Goal: Complete application form: Complete application form

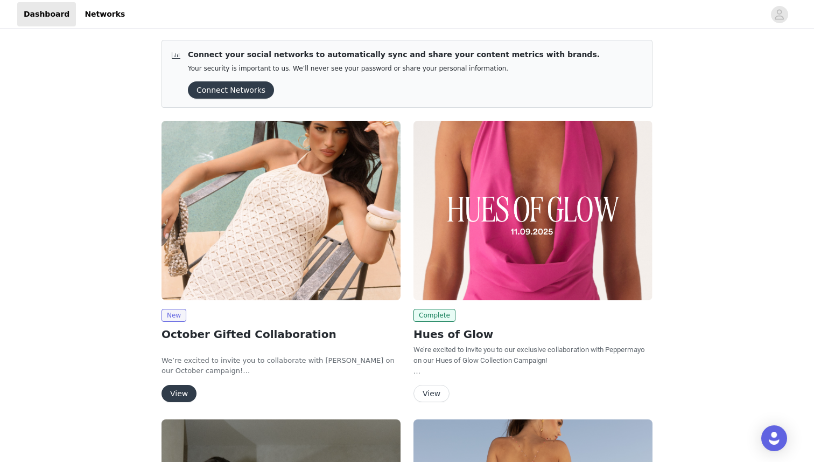
click at [178, 396] on button "View" at bounding box center [179, 393] width 35 height 17
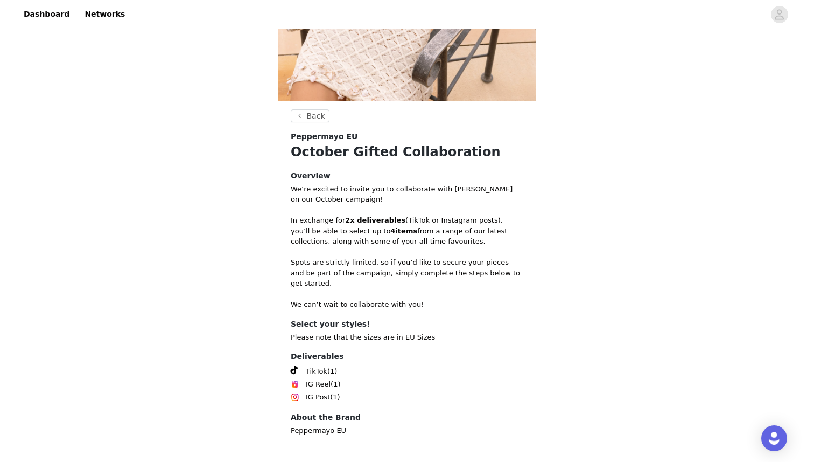
scroll to position [248, 0]
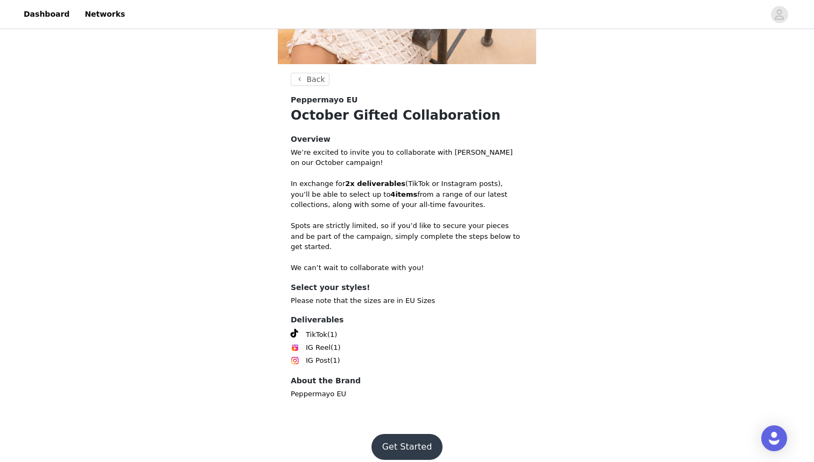
click at [395, 436] on button "Get Started" at bounding box center [408, 447] width 72 height 26
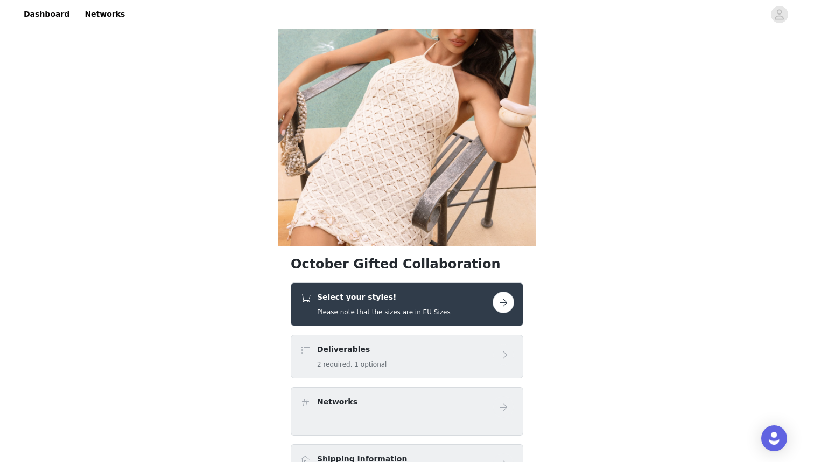
scroll to position [85, 0]
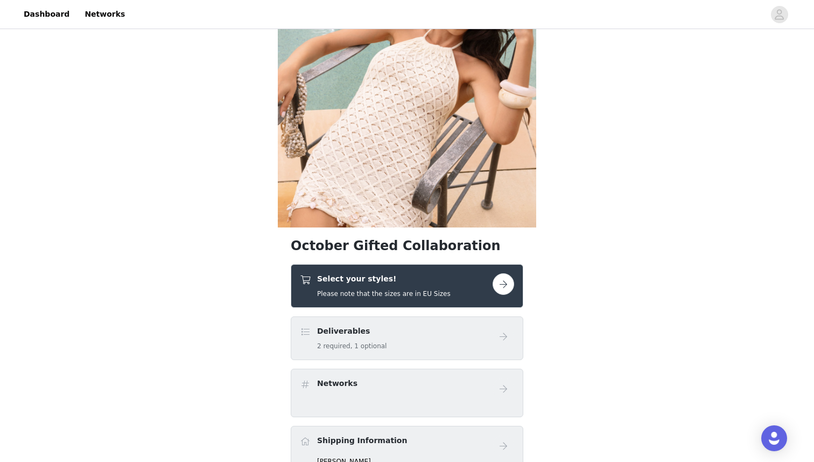
click at [426, 289] on h5 "Please note that the sizes are in EU Sizes" at bounding box center [384, 294] width 134 height 10
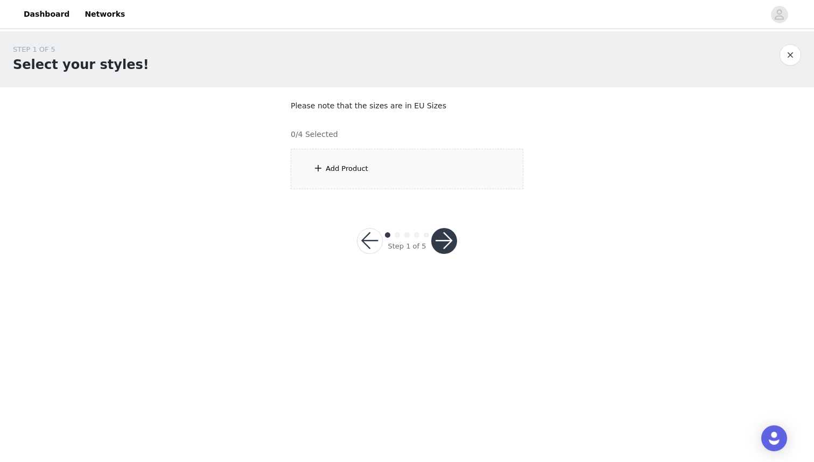
click at [377, 169] on div "Add Product" at bounding box center [407, 169] width 233 height 40
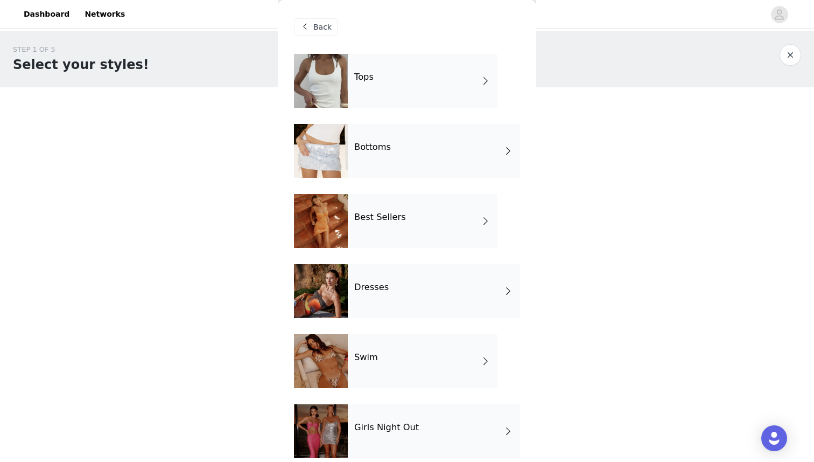
click at [406, 87] on div "Tops" at bounding box center [423, 81] width 150 height 54
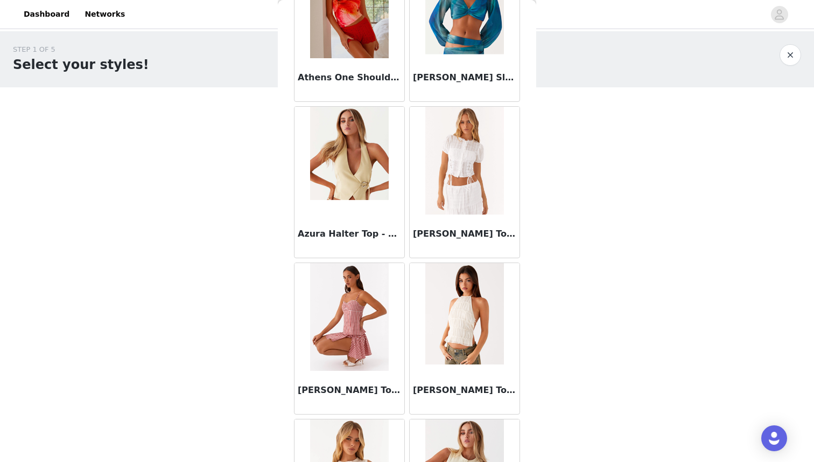
scroll to position [585, 0]
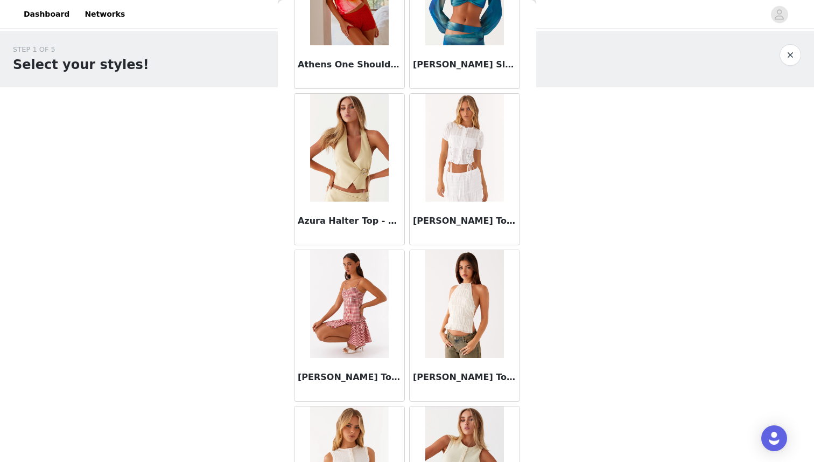
click at [481, 287] on img at bounding box center [464, 304] width 78 height 108
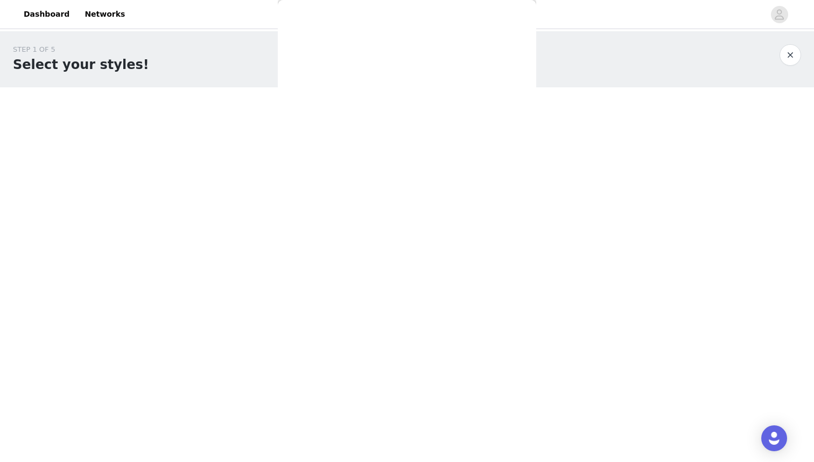
scroll to position [0, 0]
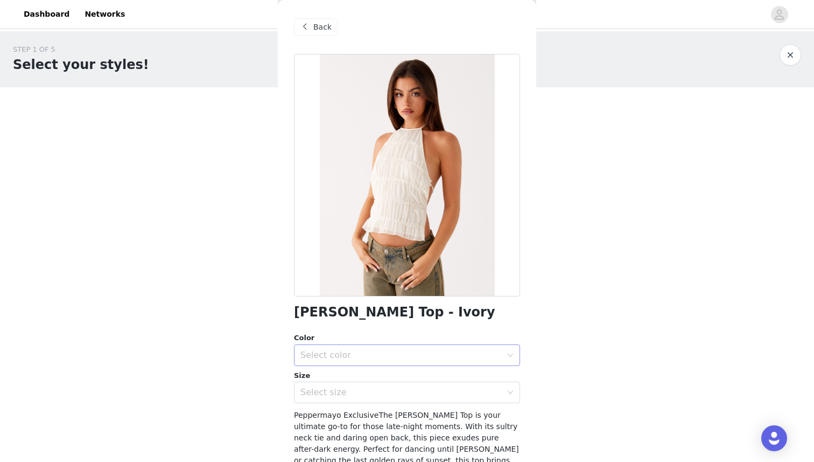
click at [372, 359] on div "Select color" at bounding box center [401, 355] width 201 height 11
click at [377, 378] on li "Ivory" at bounding box center [407, 378] width 226 height 17
click at [379, 388] on div "Select size" at bounding box center [401, 392] width 201 height 11
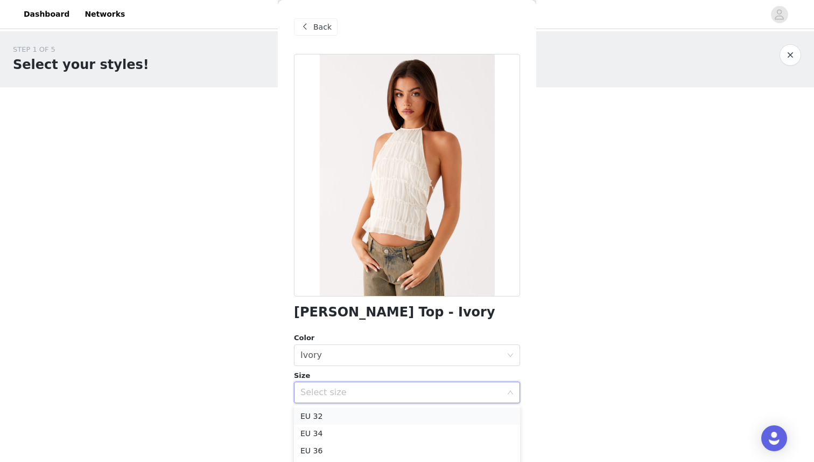
click at [362, 412] on li "EU 32" at bounding box center [407, 415] width 226 height 17
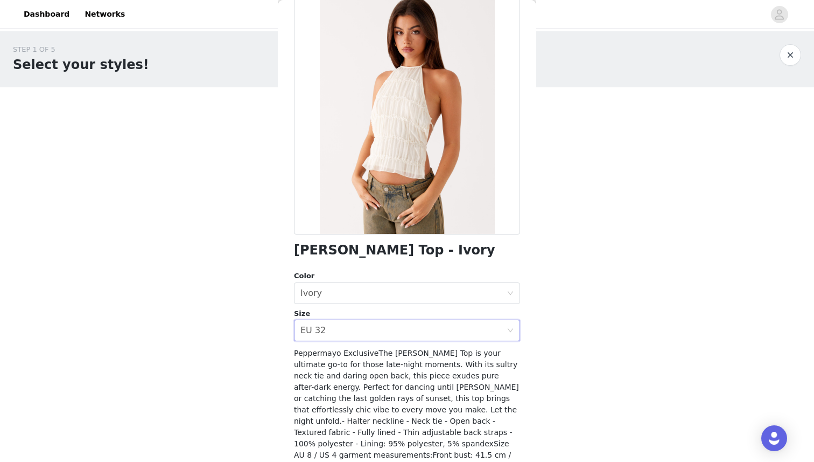
scroll to position [129, 0]
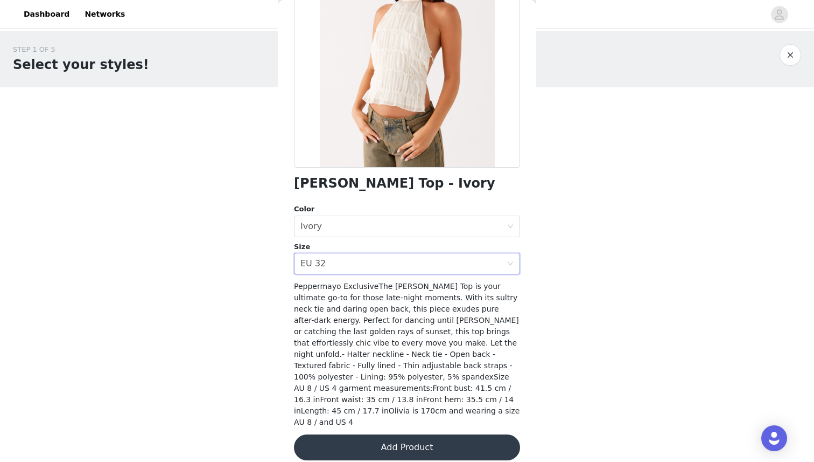
click at [365, 436] on button "Add Product" at bounding box center [407, 447] width 226 height 26
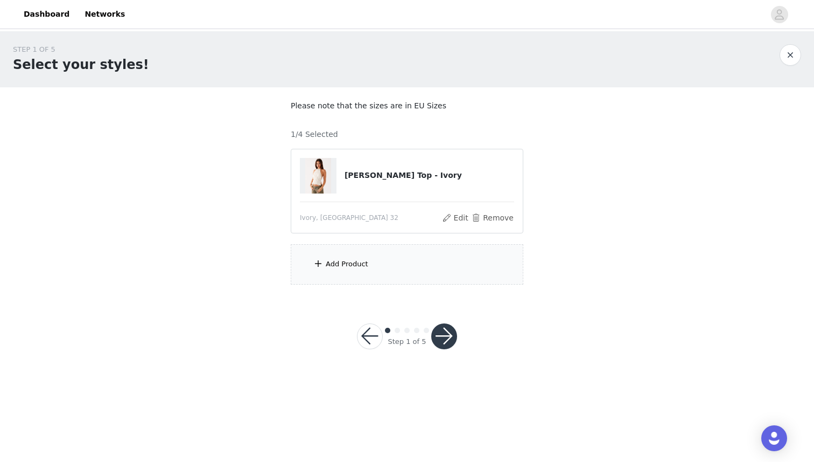
click at [377, 276] on div "Add Product" at bounding box center [407, 264] width 233 height 40
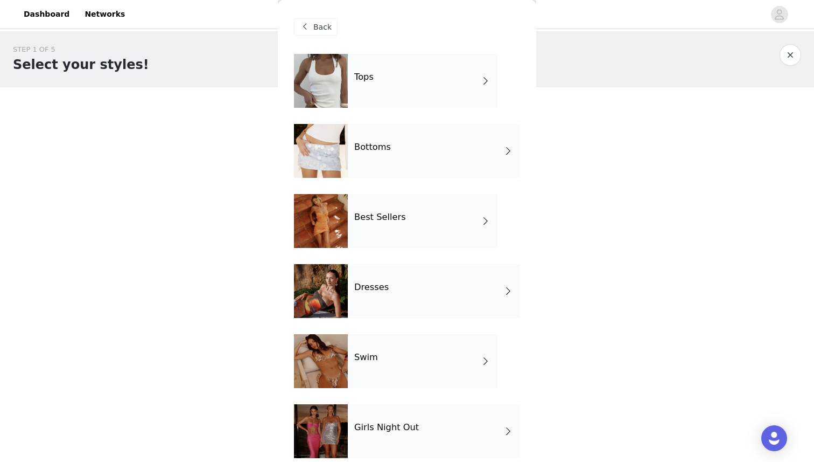
click at [383, 162] on div "Bottoms" at bounding box center [434, 151] width 172 height 54
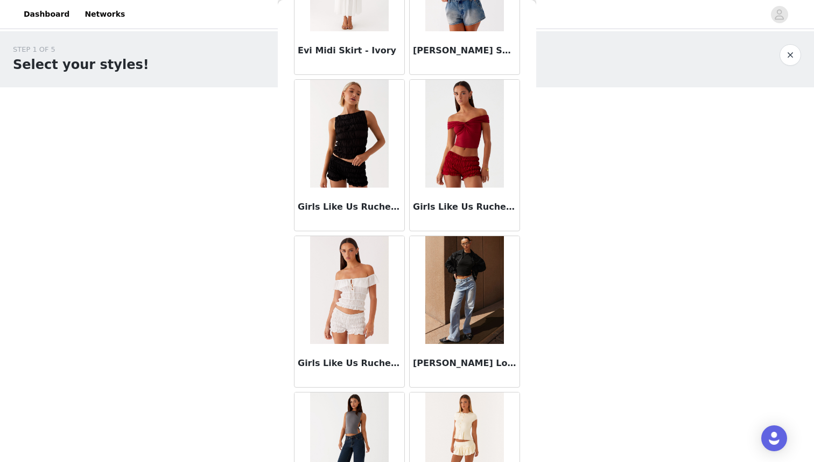
scroll to position [1187, 0]
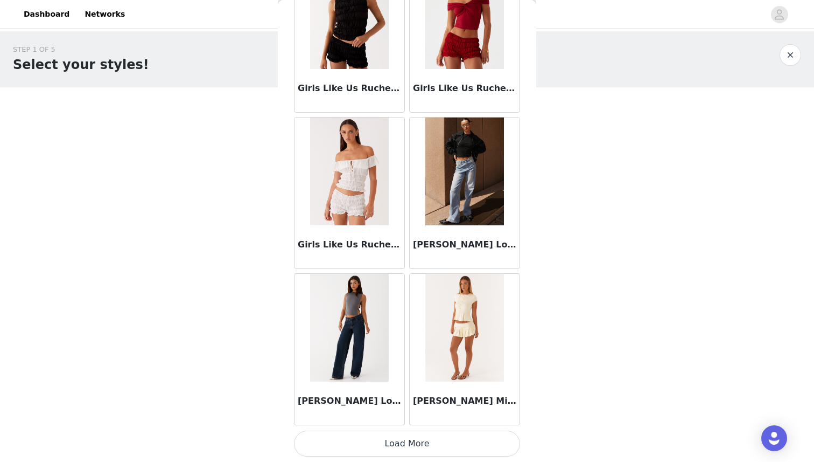
click at [408, 443] on button "Load More" at bounding box center [407, 443] width 226 height 26
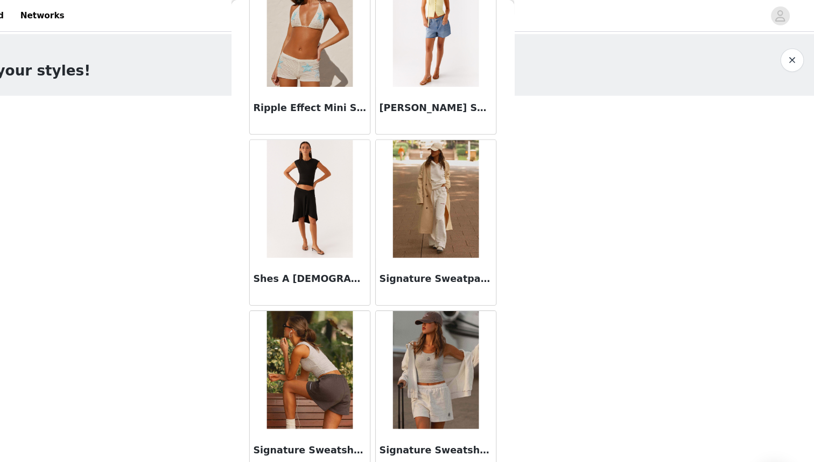
scroll to position [2748, 0]
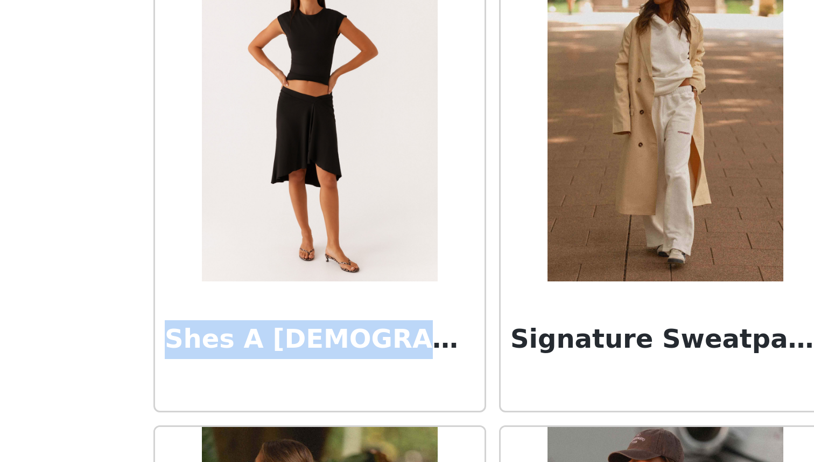
drag, startPoint x: 298, startPoint y: 245, endPoint x: 396, endPoint y: 251, distance: 98.8
click at [396, 251] on div "Shes A [DEMOGRAPHIC_DATA] Midi Skirt - Black" at bounding box center [350, 246] width 110 height 43
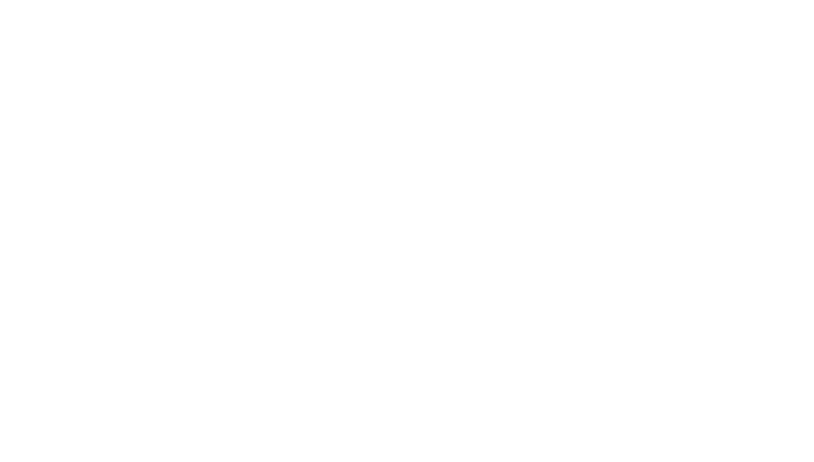
scroll to position [0, 0]
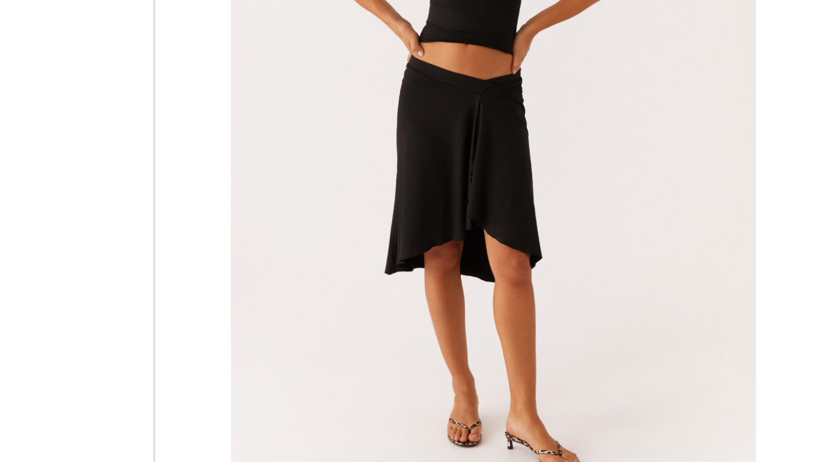
copy h3 "Shes A [DEMOGRAPHIC_DATA] Midi Skirt - Black"
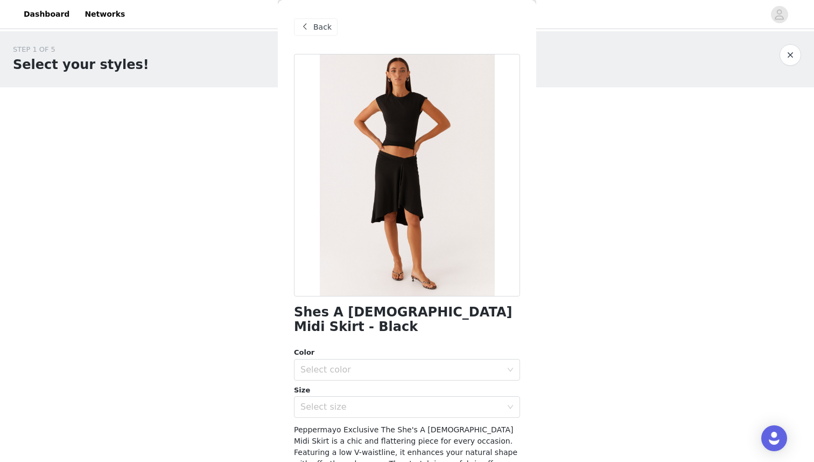
click at [320, 29] on span "Back" at bounding box center [322, 27] width 18 height 11
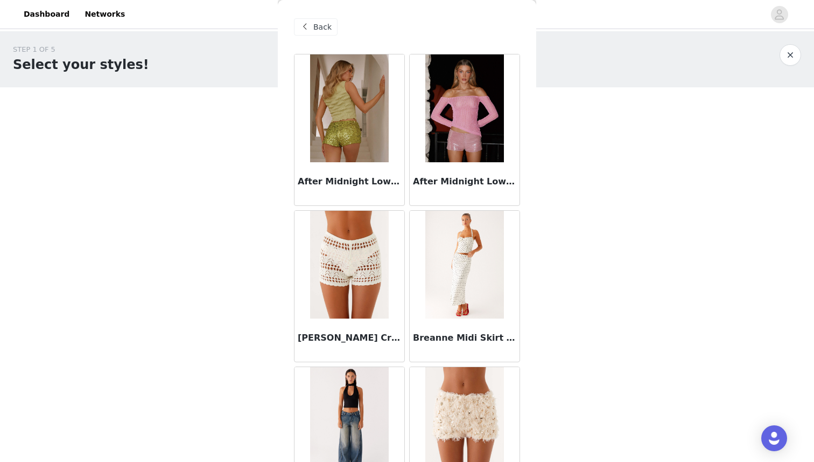
click at [318, 32] on span "Back" at bounding box center [322, 27] width 18 height 11
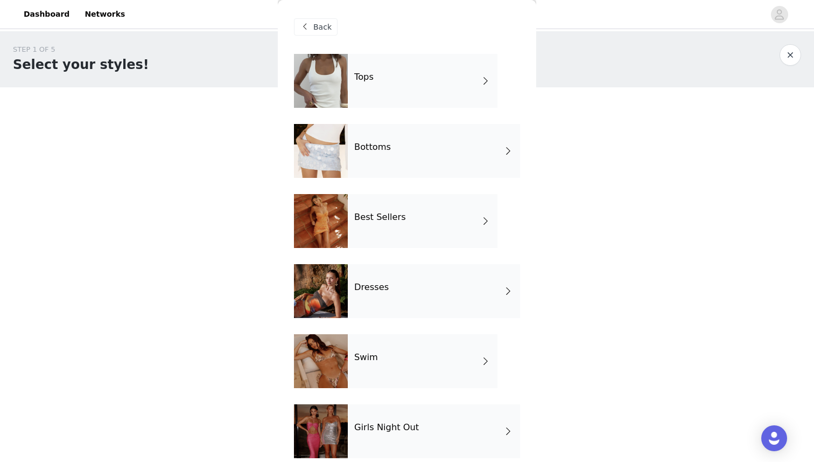
click at [390, 88] on div "Tops" at bounding box center [423, 81] width 150 height 54
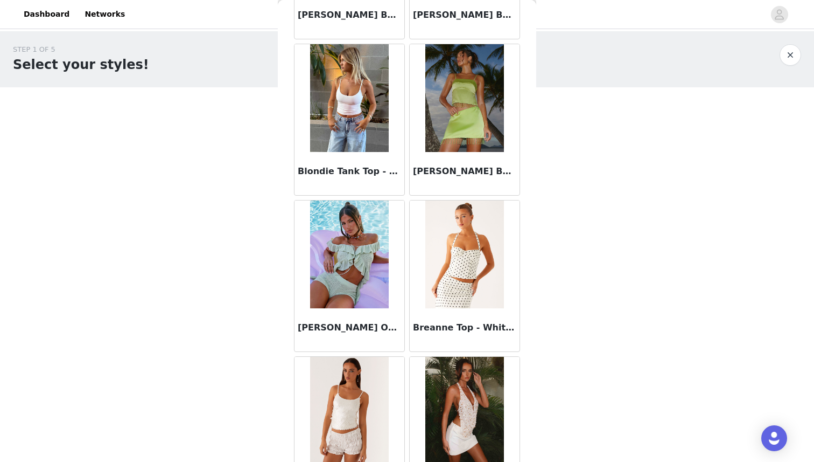
scroll to position [1187, 0]
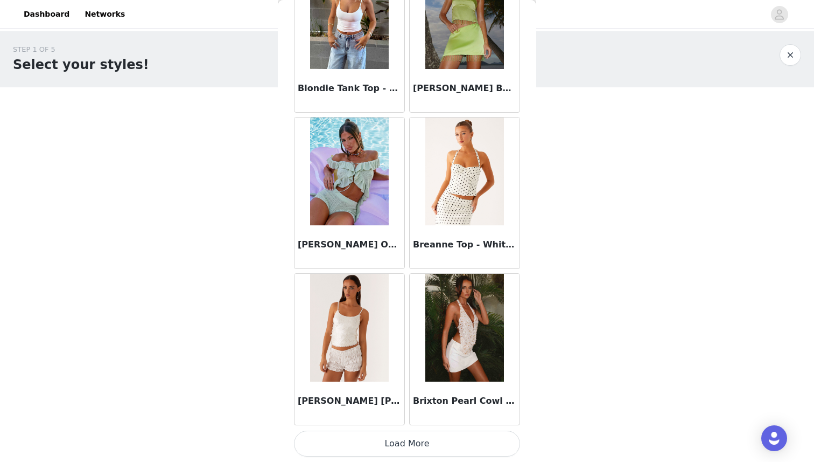
click at [425, 445] on button "Load More" at bounding box center [407, 443] width 226 height 26
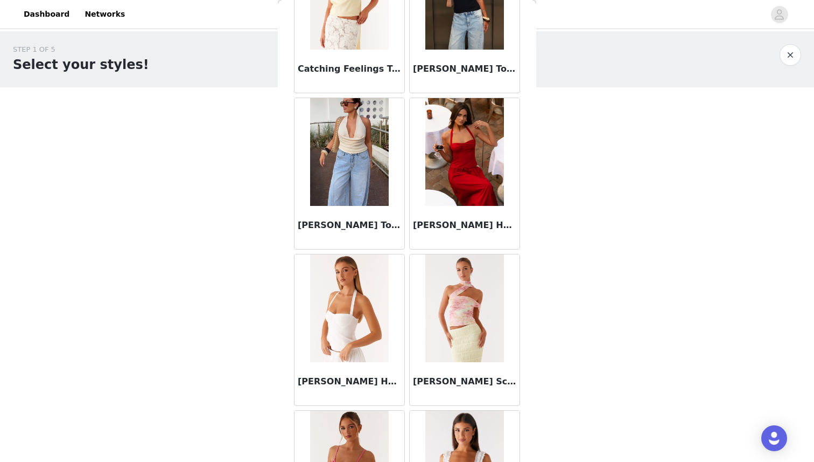
scroll to position [2138, 0]
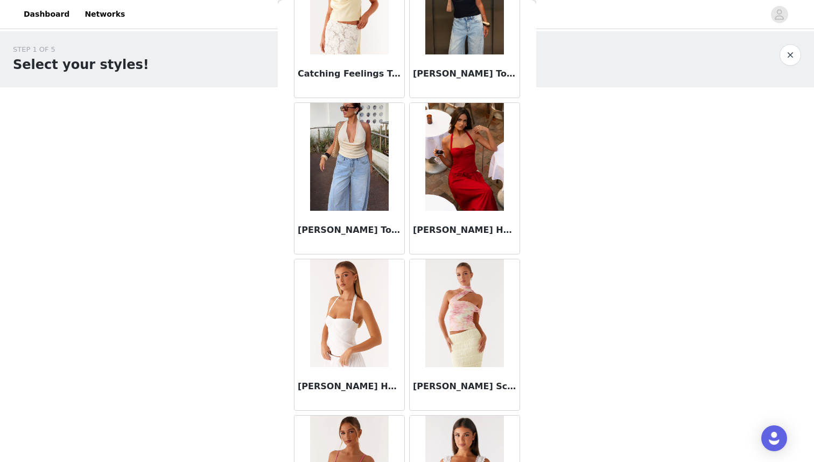
click at [465, 191] on img at bounding box center [464, 157] width 78 height 108
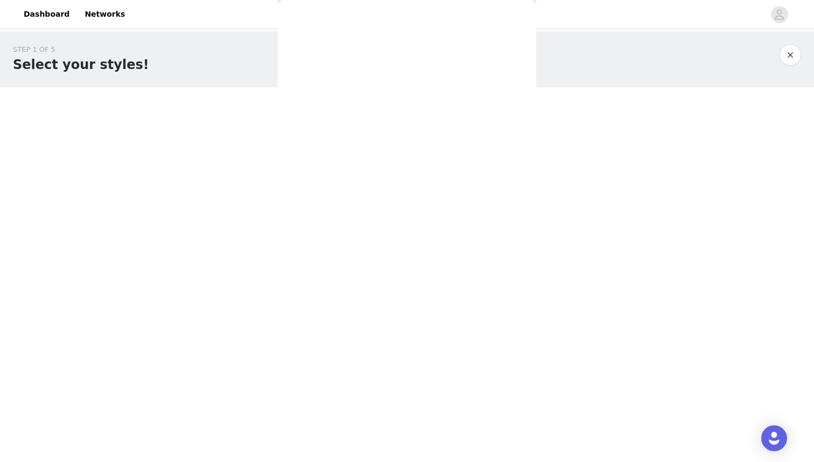
scroll to position [0, 0]
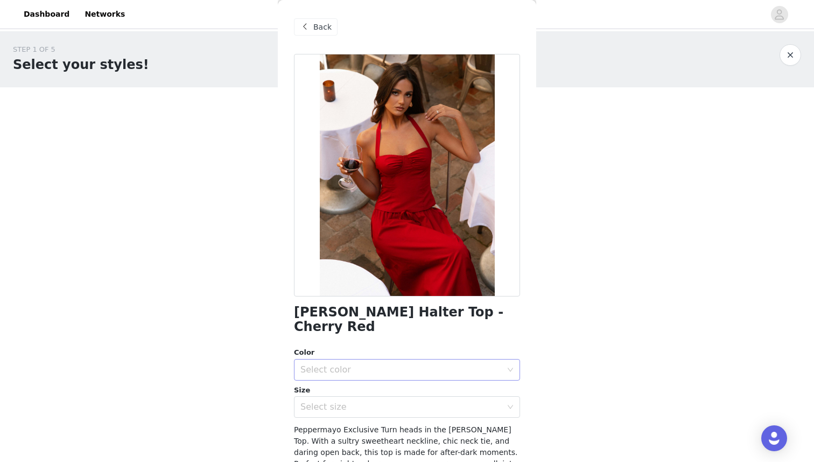
click at [378, 364] on div "Select color" at bounding box center [401, 369] width 201 height 11
click at [375, 378] on li "Cherry Red" at bounding box center [407, 378] width 226 height 17
click at [362, 396] on div "Select size" at bounding box center [404, 406] width 206 height 20
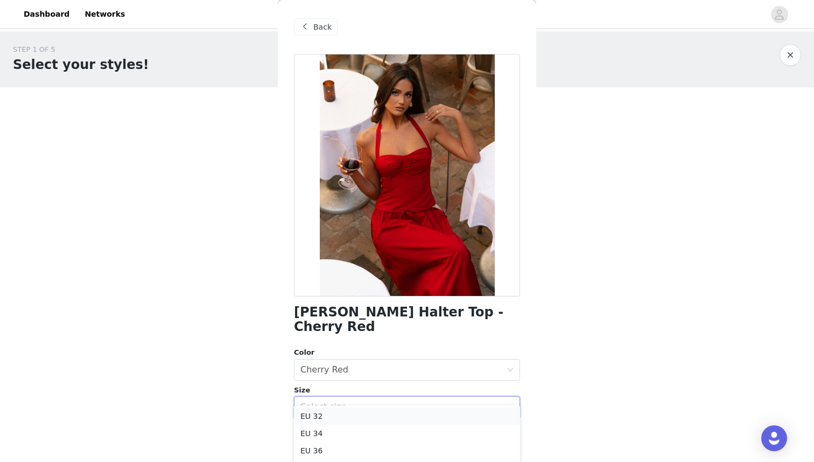
click at [340, 415] on li "EU 32" at bounding box center [407, 415] width 226 height 17
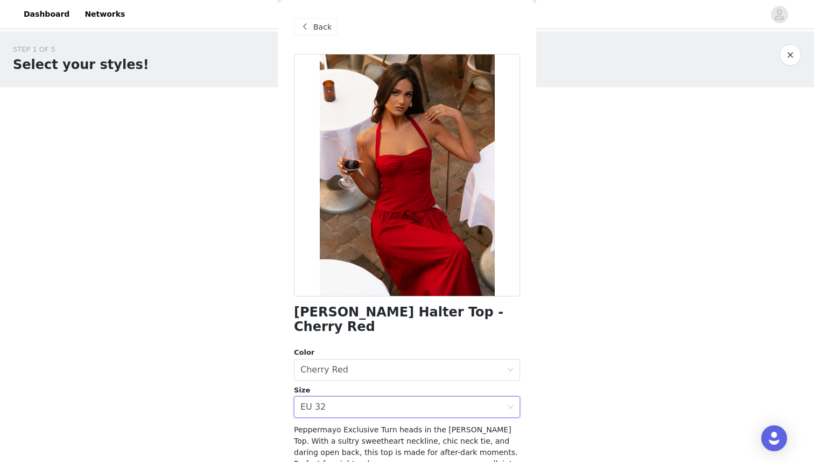
scroll to position [106, 0]
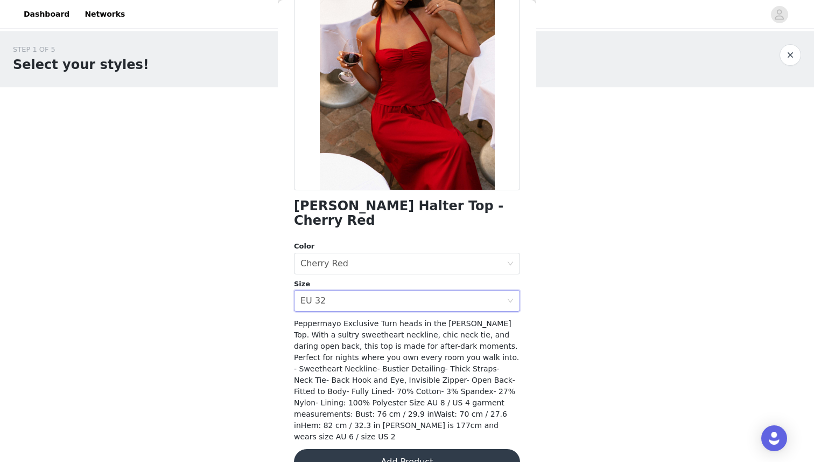
click at [364, 449] on button "Add Product" at bounding box center [407, 462] width 226 height 26
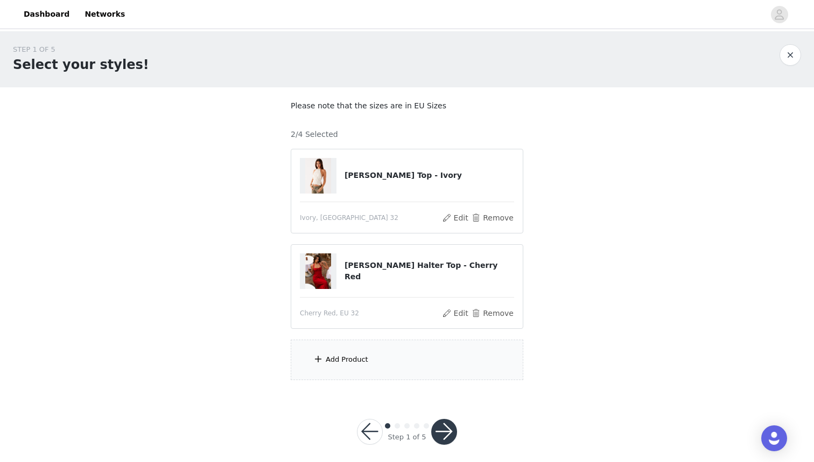
click at [396, 362] on div "Add Product" at bounding box center [407, 359] width 233 height 40
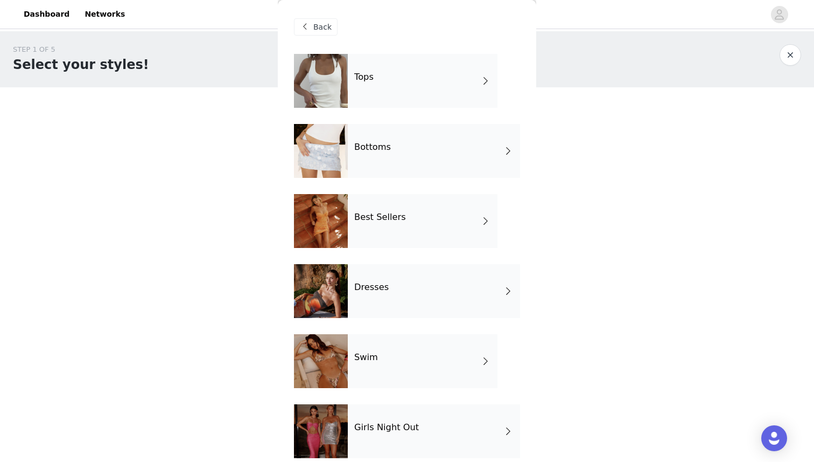
click at [395, 165] on div "Bottoms" at bounding box center [434, 151] width 172 height 54
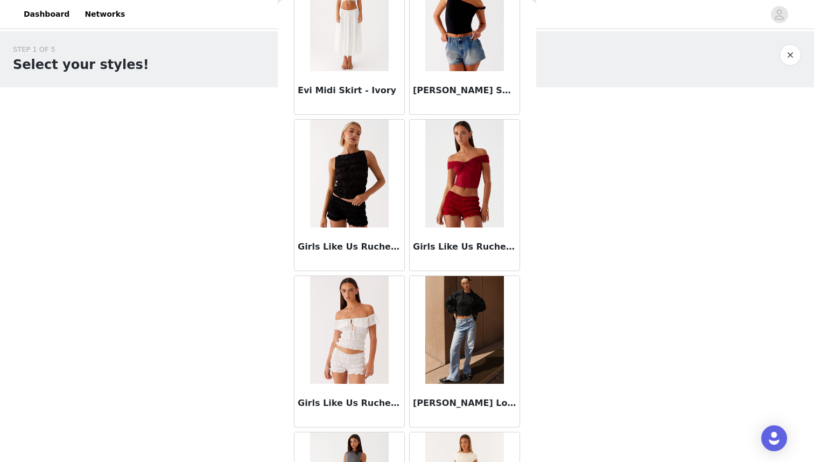
scroll to position [1187, 0]
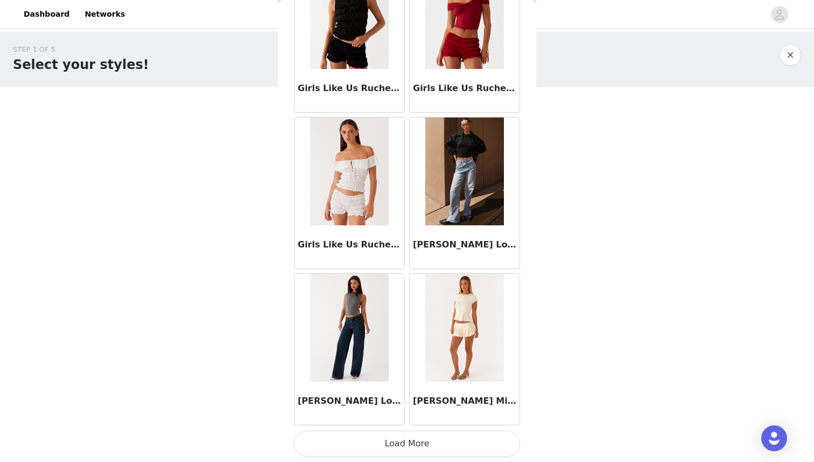
click at [397, 449] on button "Load More" at bounding box center [407, 443] width 226 height 26
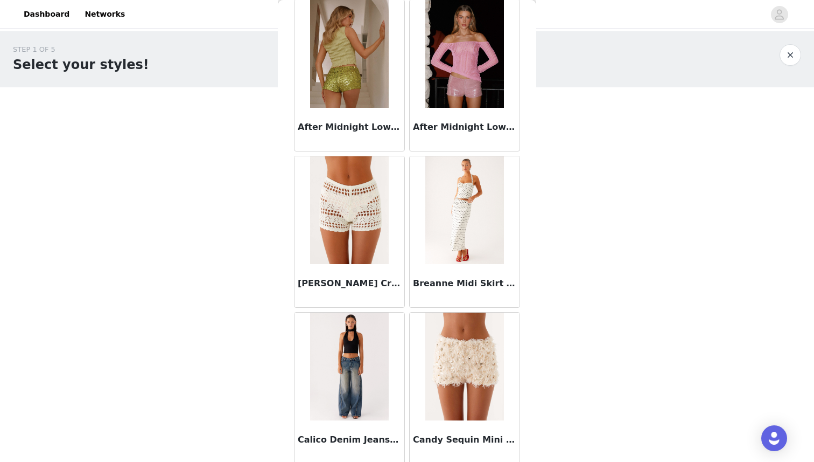
scroll to position [0, 0]
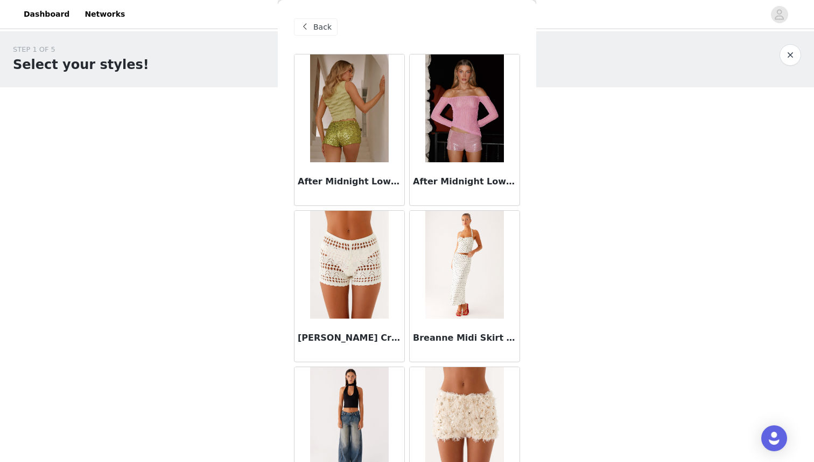
click at [320, 20] on div "Back" at bounding box center [316, 26] width 44 height 17
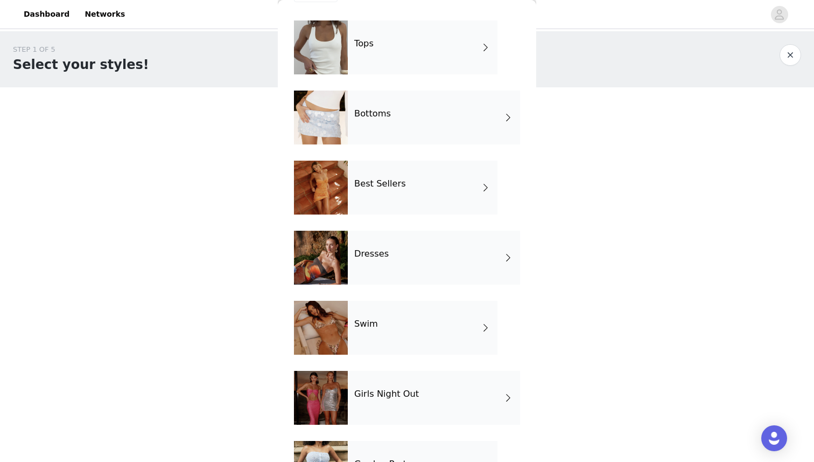
scroll to position [44, 0]
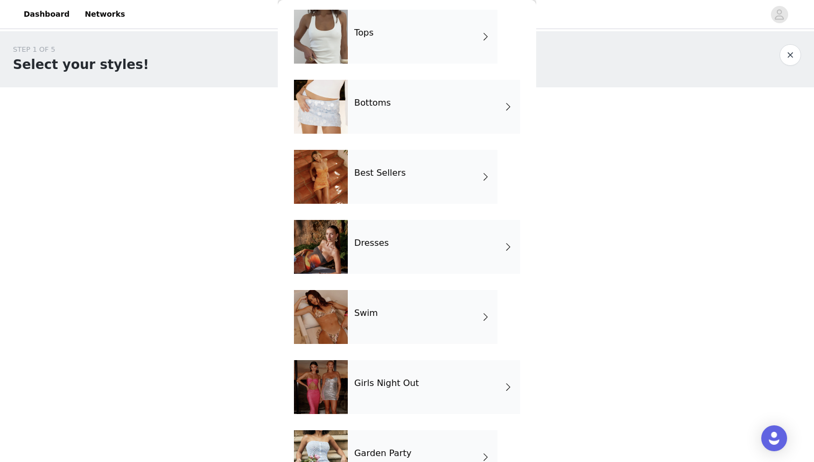
click at [404, 181] on div "Best Sellers" at bounding box center [423, 177] width 150 height 54
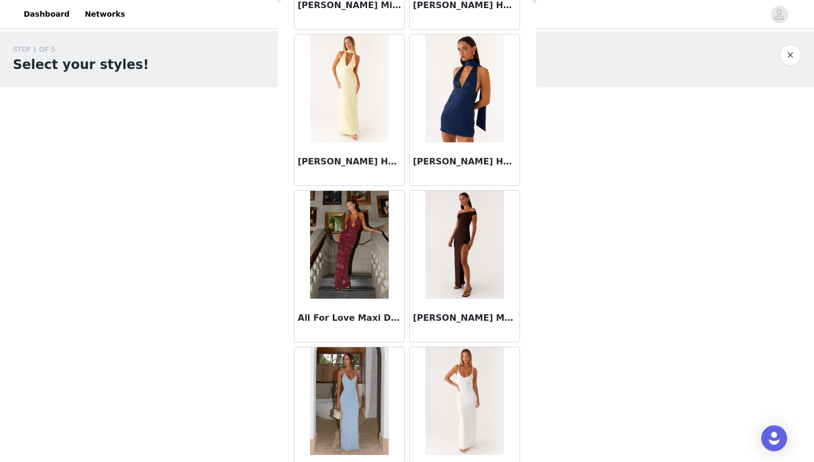
scroll to position [678, 0]
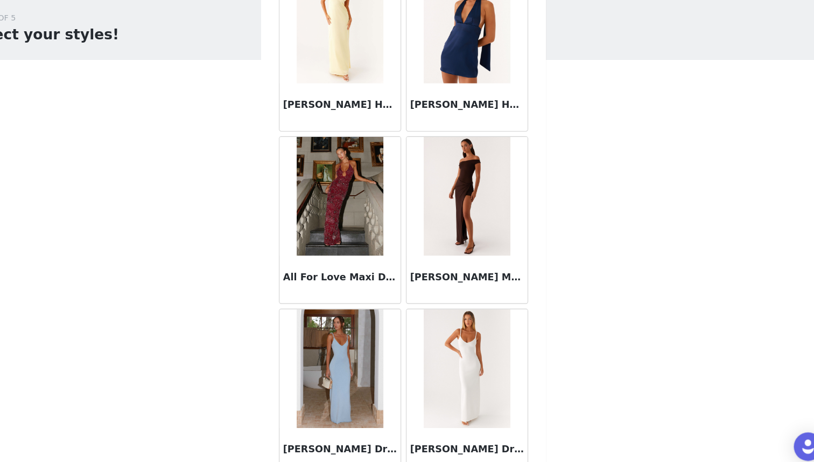
click at [462, 234] on img at bounding box center [464, 211] width 78 height 108
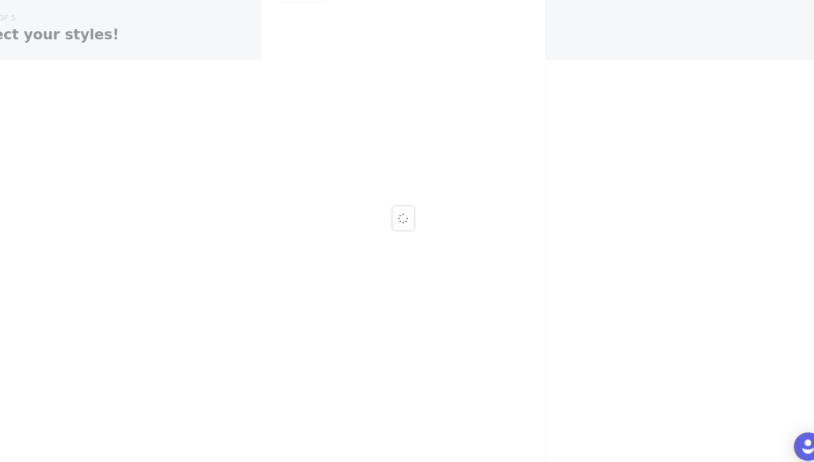
scroll to position [0, 0]
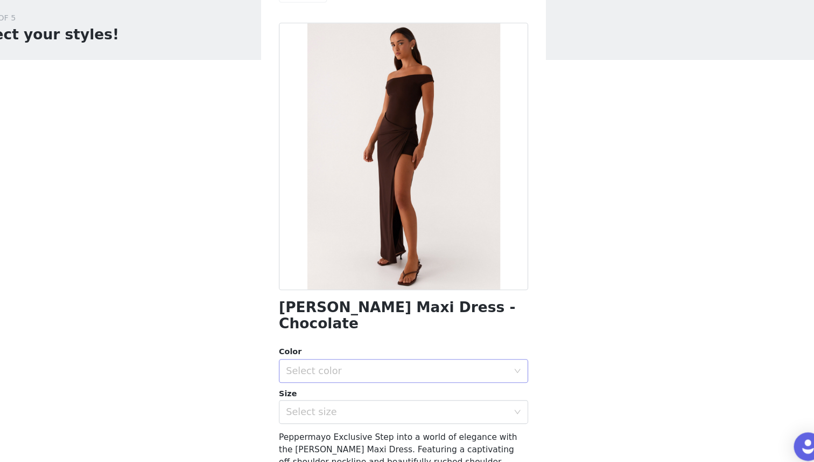
click at [339, 364] on div "Select color" at bounding box center [401, 369] width 201 height 11
click at [340, 376] on li "Chocolate" at bounding box center [407, 378] width 226 height 17
click at [342, 396] on div "Select size" at bounding box center [404, 406] width 206 height 20
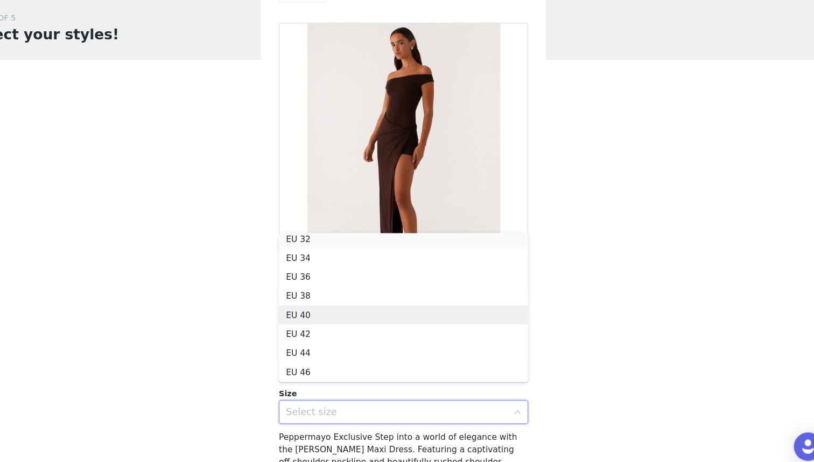
scroll to position [2, 0]
click at [390, 252] on li "EU 32" at bounding box center [407, 253] width 226 height 17
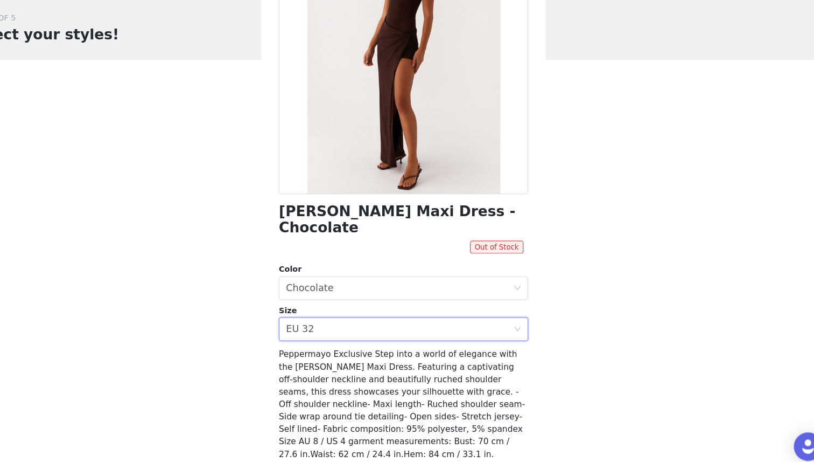
scroll to position [90, 0]
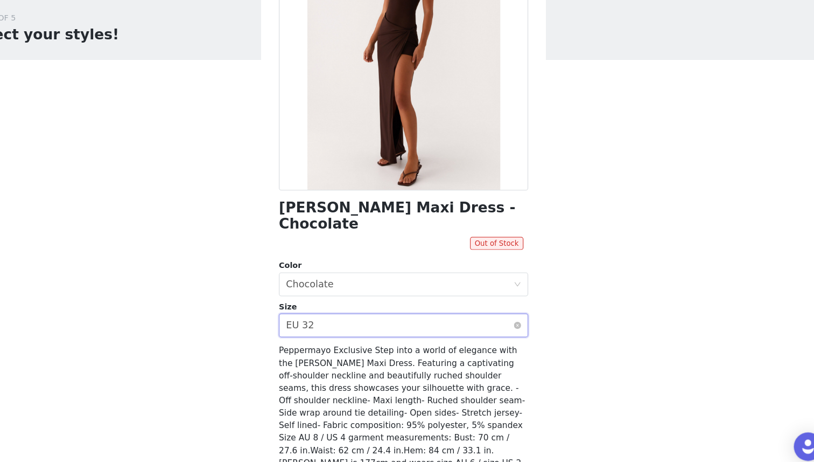
click at [363, 322] on div "Select size EU 32" at bounding box center [404, 328] width 206 height 20
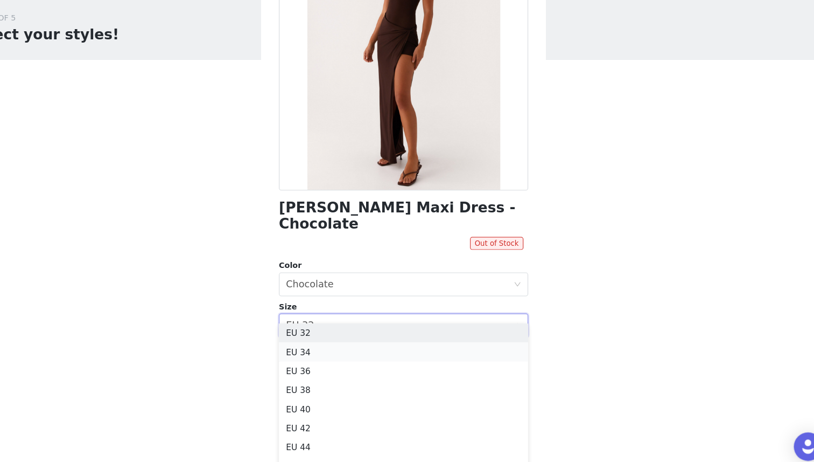
click at [357, 347] on li "EU 34" at bounding box center [407, 352] width 226 height 17
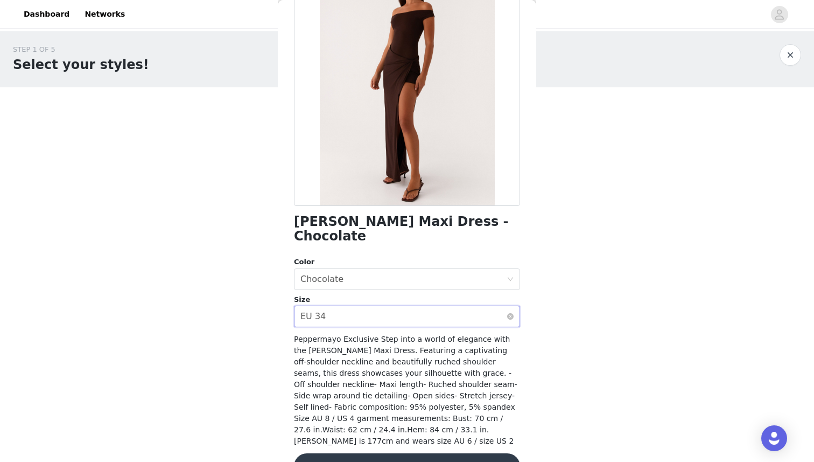
scroll to position [0, 0]
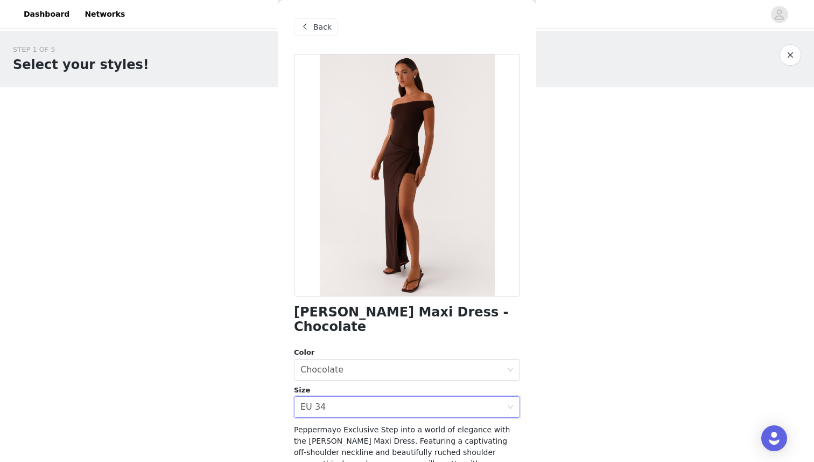
click at [318, 23] on span "Back" at bounding box center [322, 27] width 18 height 11
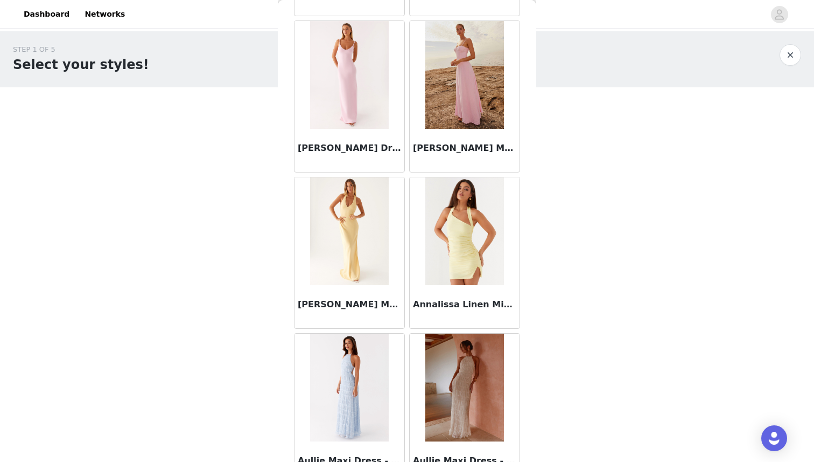
scroll to position [1187, 0]
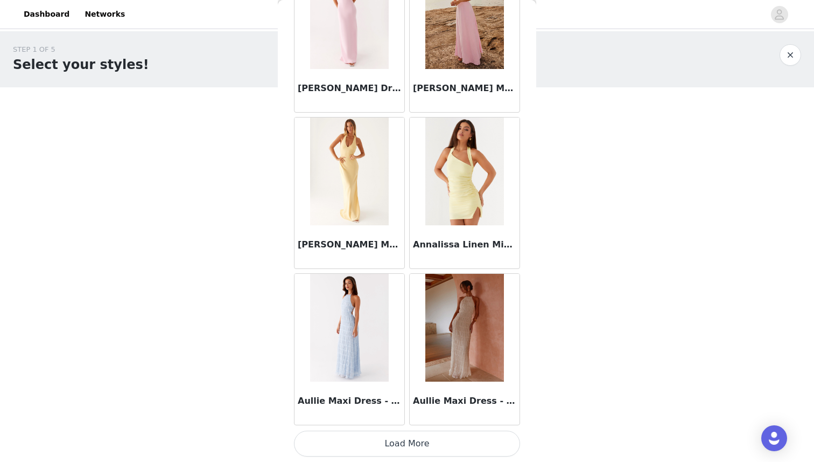
click at [403, 446] on button "Load More" at bounding box center [407, 443] width 226 height 26
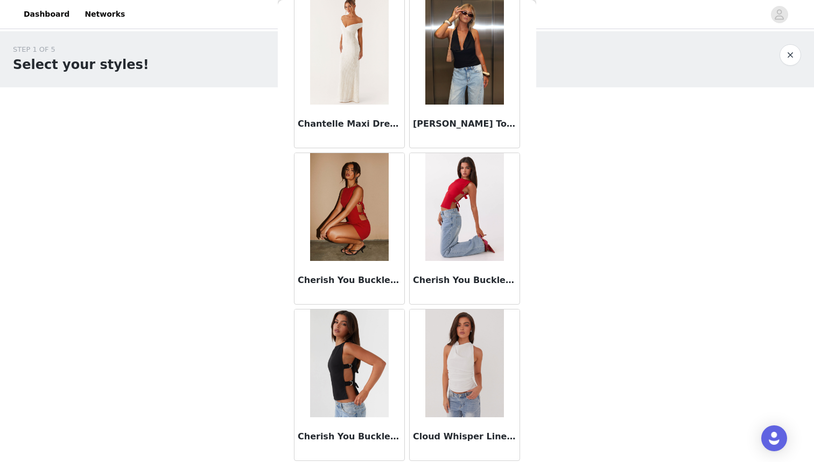
scroll to position [2748, 0]
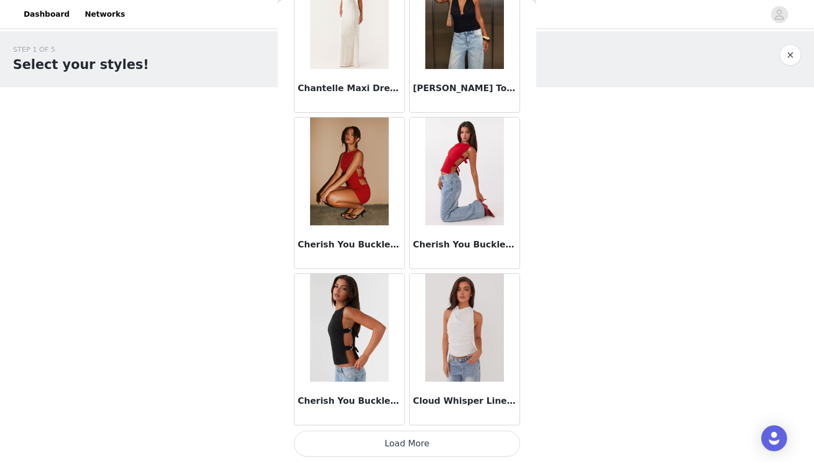
click at [407, 441] on button "Load More" at bounding box center [407, 443] width 226 height 26
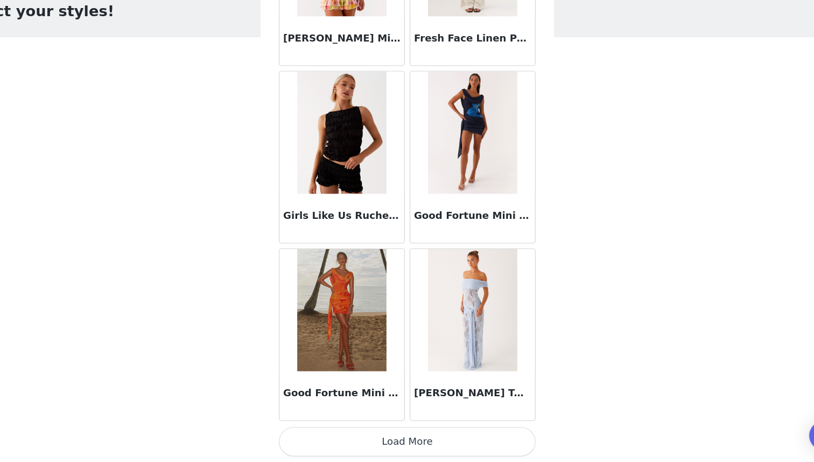
scroll to position [8, 0]
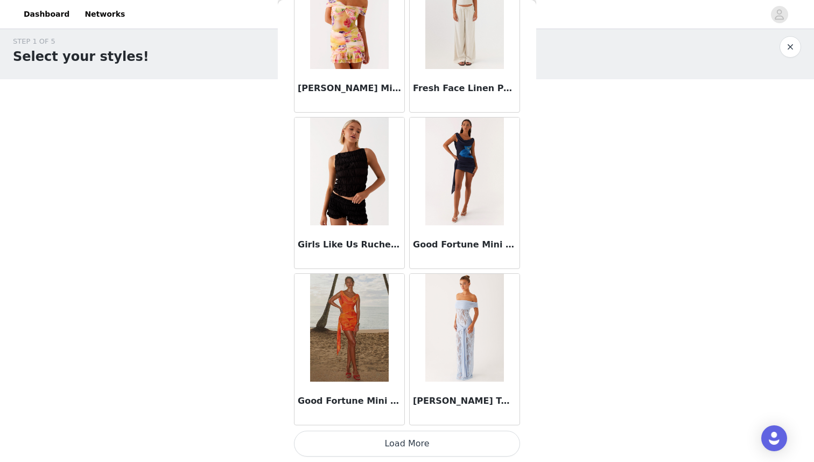
click at [404, 446] on button "Load More" at bounding box center [407, 443] width 226 height 26
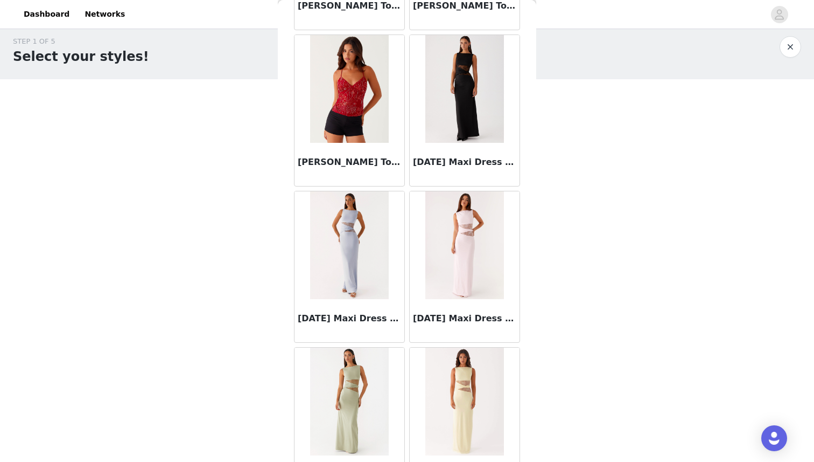
scroll to position [5872, 0]
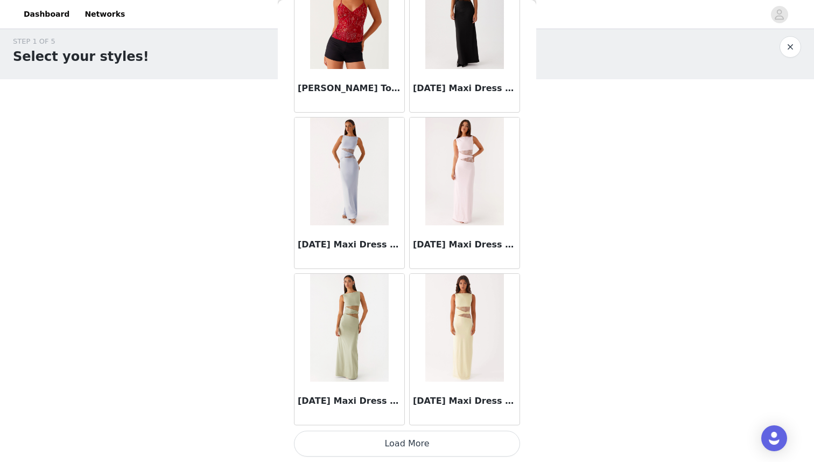
click at [400, 442] on button "Load More" at bounding box center [407, 443] width 226 height 26
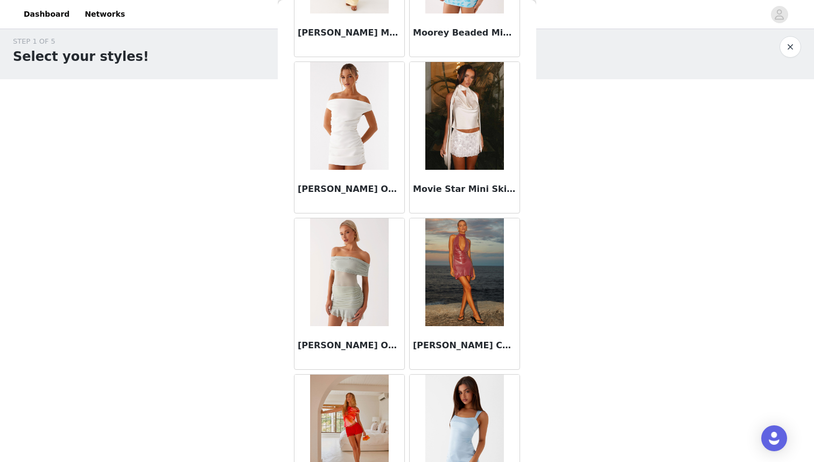
scroll to position [7434, 0]
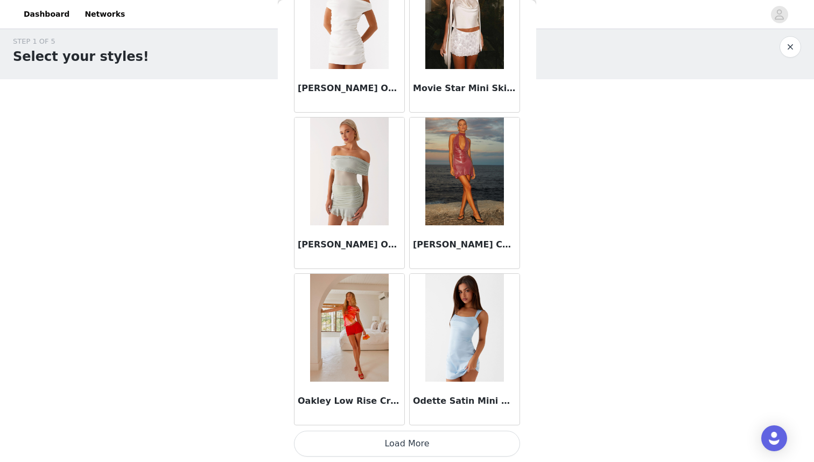
click at [411, 446] on button "Load More" at bounding box center [407, 443] width 226 height 26
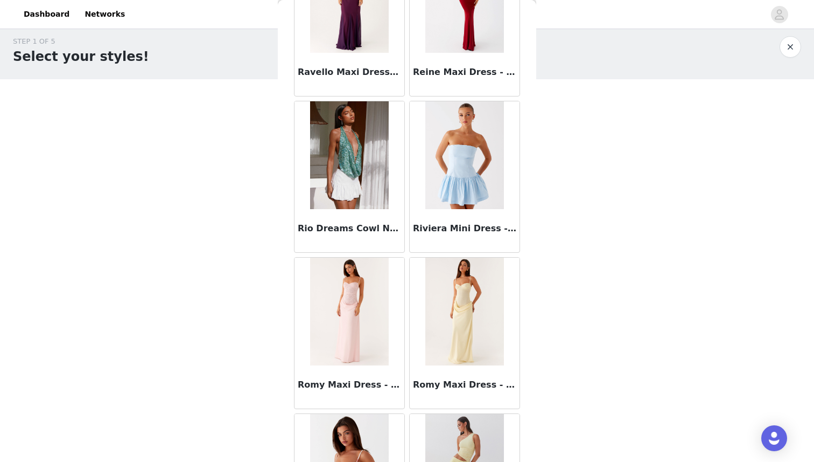
scroll to position [8996, 0]
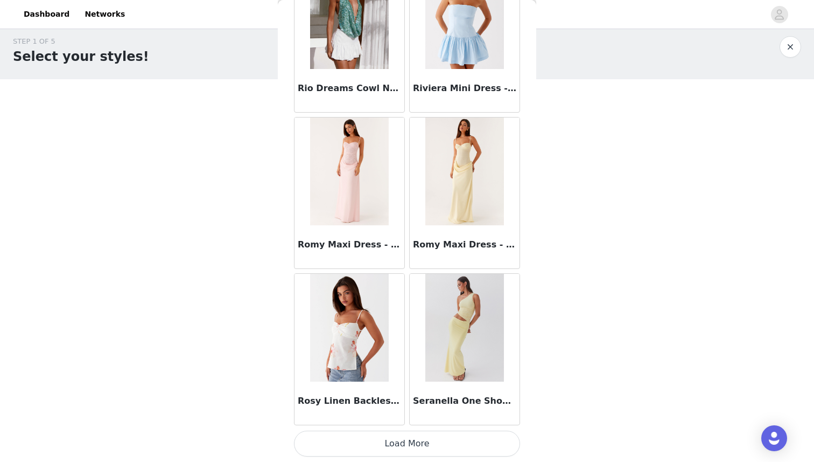
click at [406, 441] on button "Load More" at bounding box center [407, 443] width 226 height 26
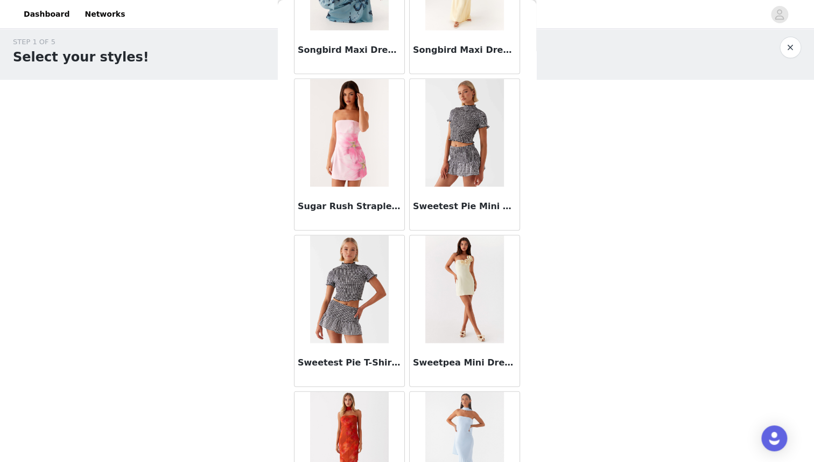
scroll to position [8, 0]
click at [478, 156] on img at bounding box center [464, 133] width 78 height 108
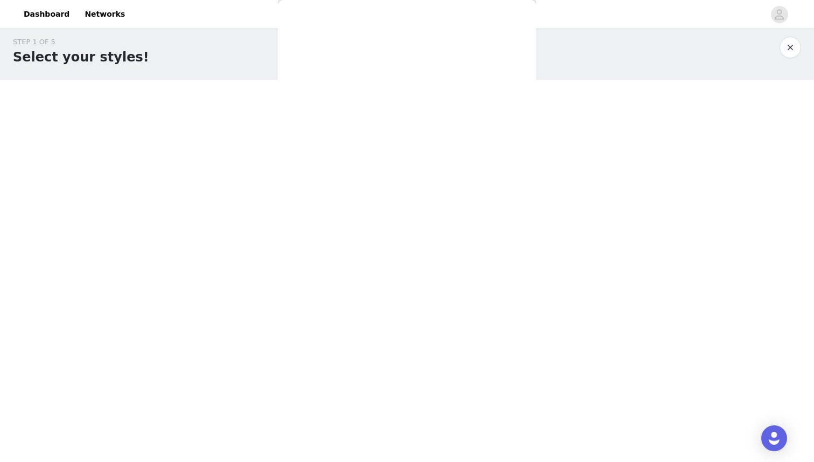
scroll to position [0, 0]
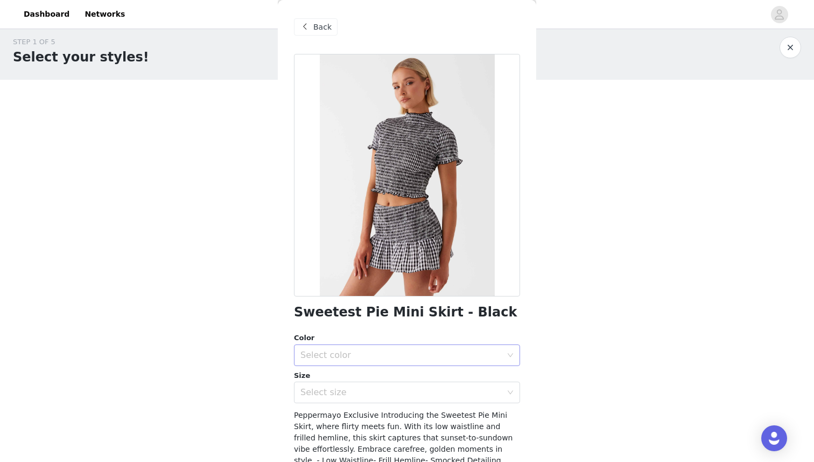
click at [351, 359] on div "Select color" at bounding box center [401, 355] width 201 height 11
click at [343, 377] on li "Black" at bounding box center [407, 378] width 226 height 17
click at [336, 394] on div "Select size" at bounding box center [401, 392] width 201 height 11
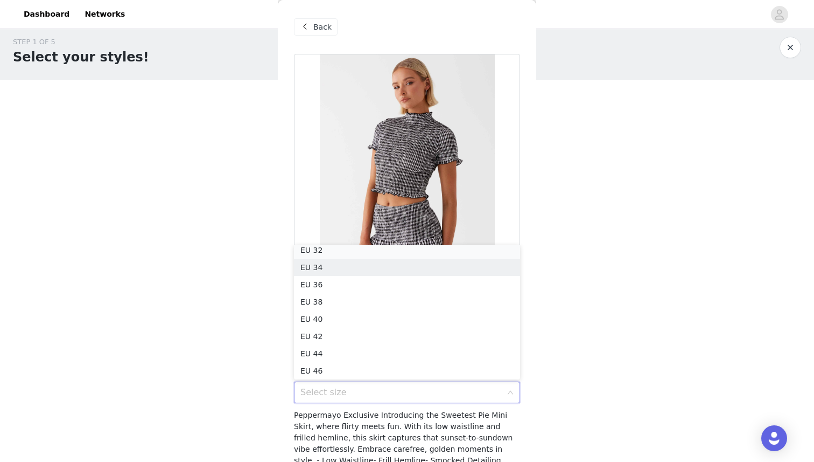
scroll to position [2, 0]
click at [366, 252] on li "EU 32" at bounding box center [407, 253] width 226 height 17
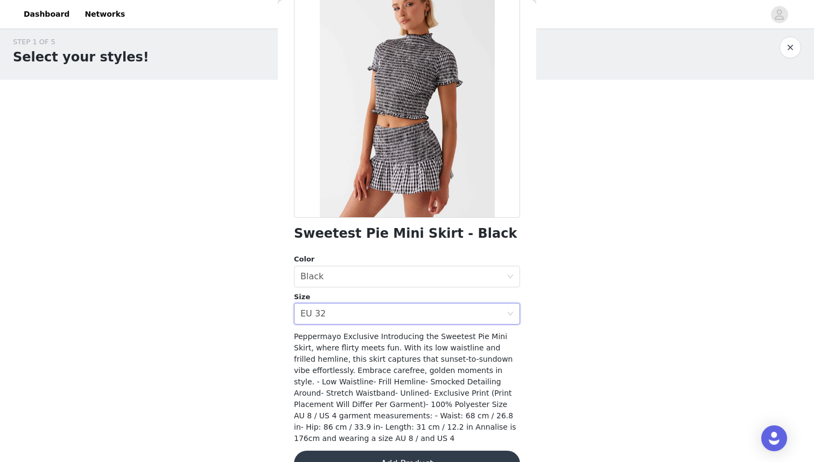
scroll to position [106, 0]
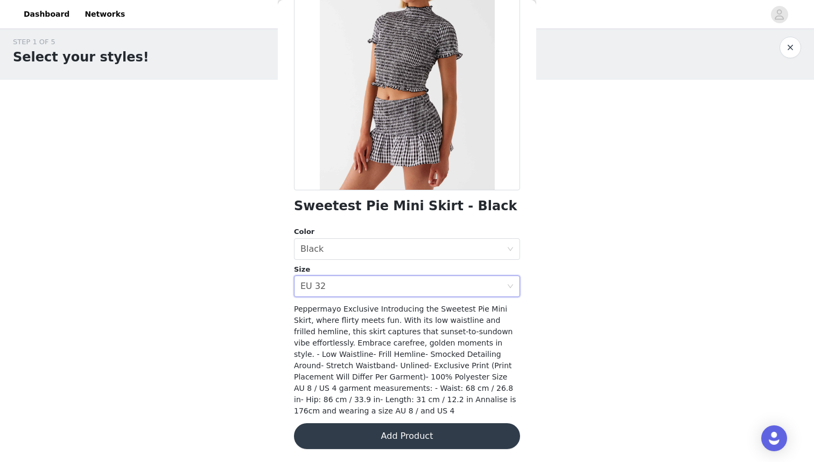
click at [388, 434] on button "Add Product" at bounding box center [407, 436] width 226 height 26
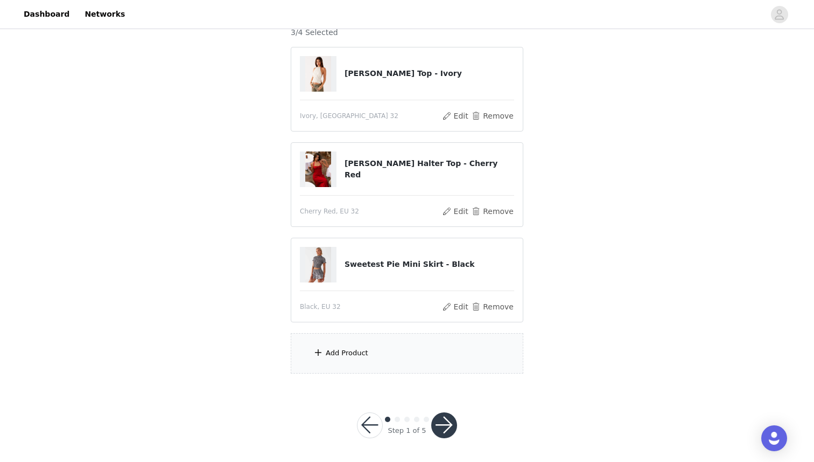
scroll to position [102, 0]
click at [351, 360] on div "Add Product" at bounding box center [407, 352] width 233 height 40
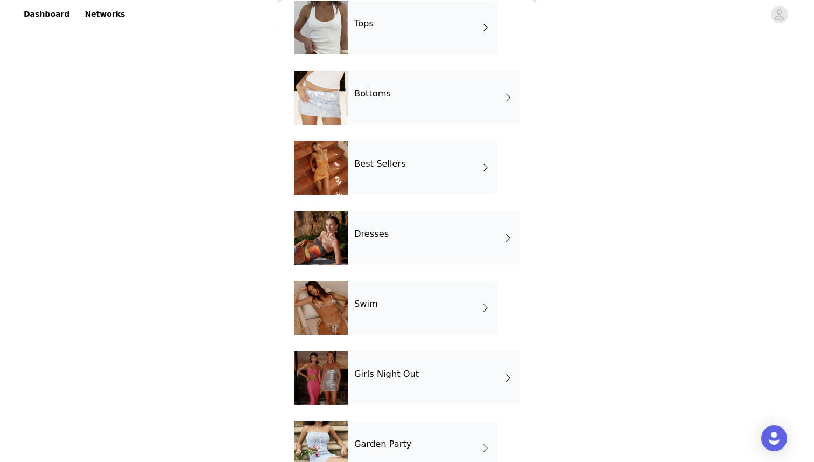
scroll to position [58, 0]
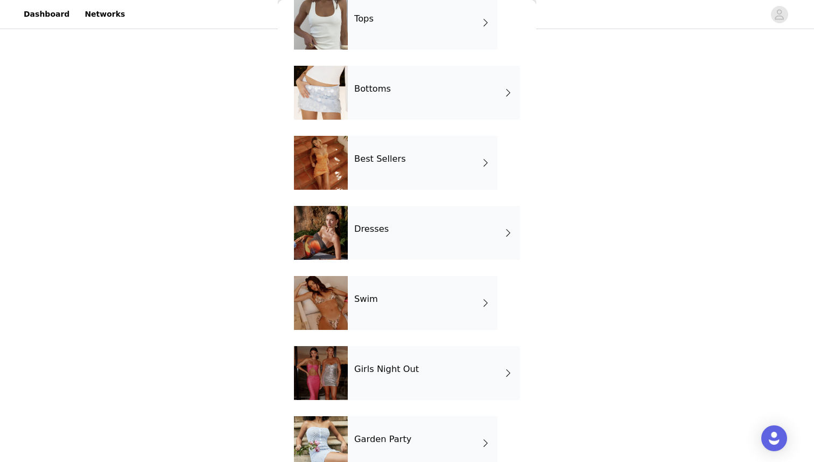
click at [385, 365] on h4 "Girls Night Out" at bounding box center [386, 369] width 65 height 10
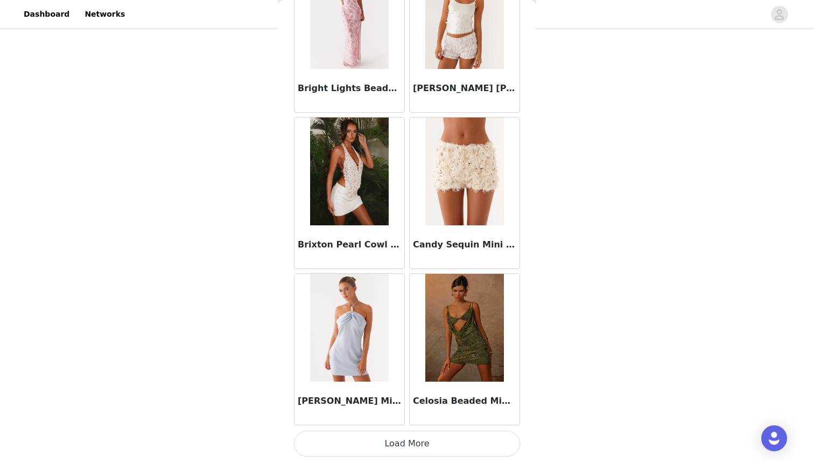
scroll to position [103, 0]
click at [411, 436] on button "Load More" at bounding box center [407, 443] width 226 height 26
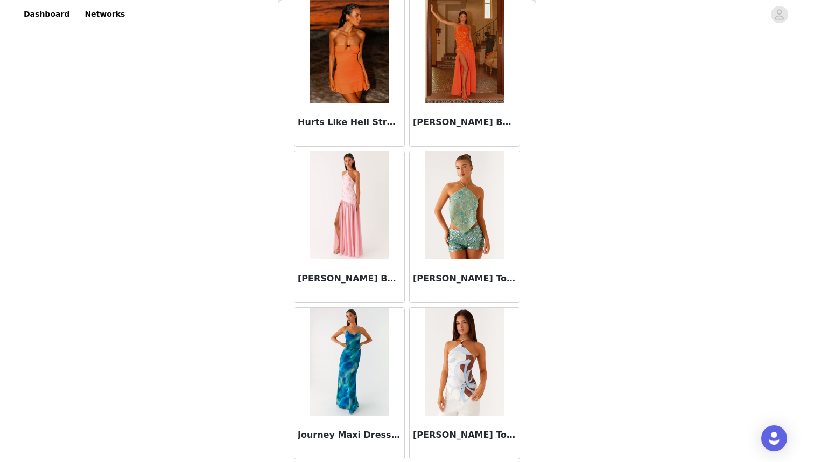
scroll to position [2748, 0]
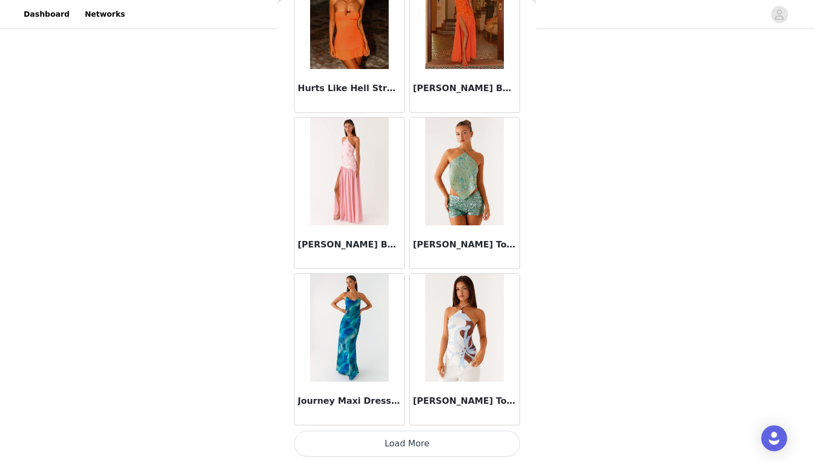
click at [409, 439] on button "Load More" at bounding box center [407, 443] width 226 height 26
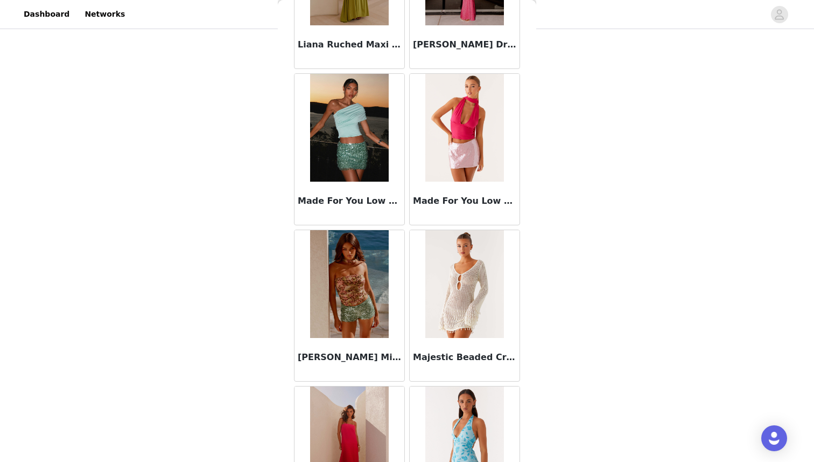
scroll to position [4296, 0]
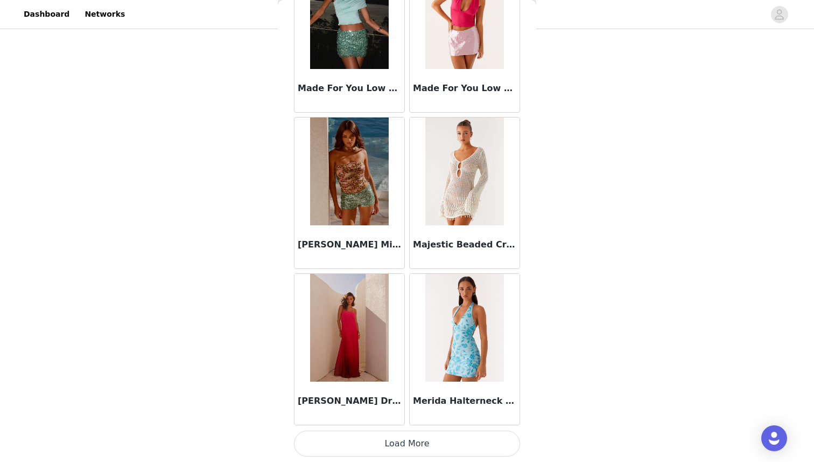
click at [408, 444] on button "Load More" at bounding box center [407, 443] width 226 height 26
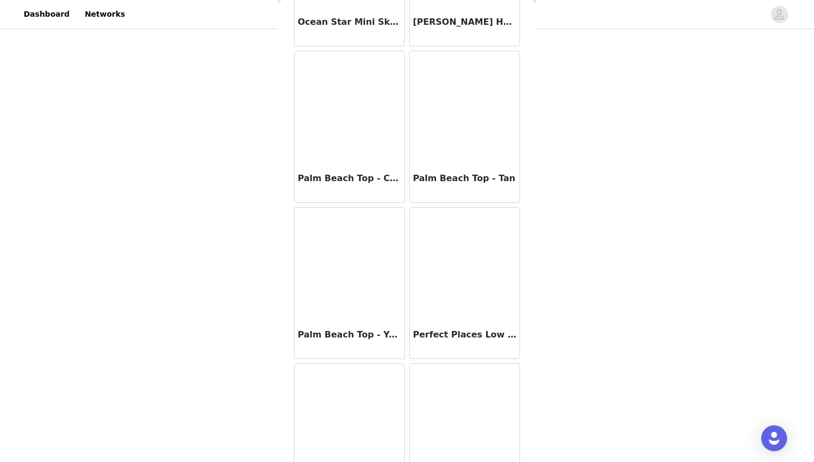
scroll to position [5872, 0]
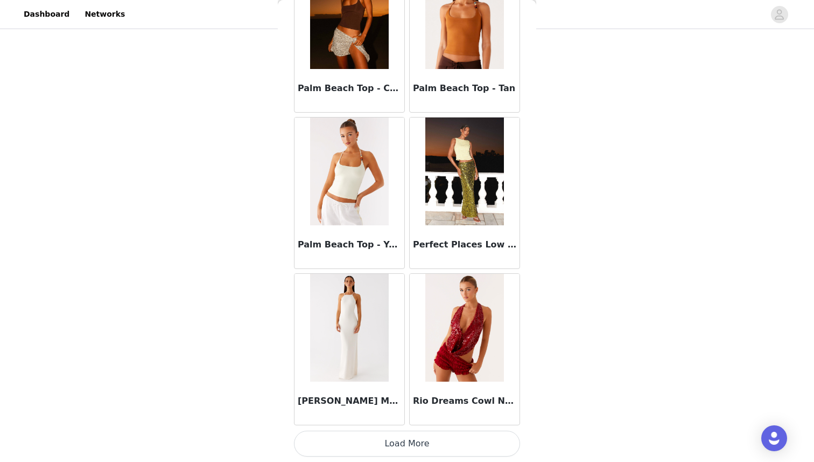
click at [410, 439] on button "Load More" at bounding box center [407, 443] width 226 height 26
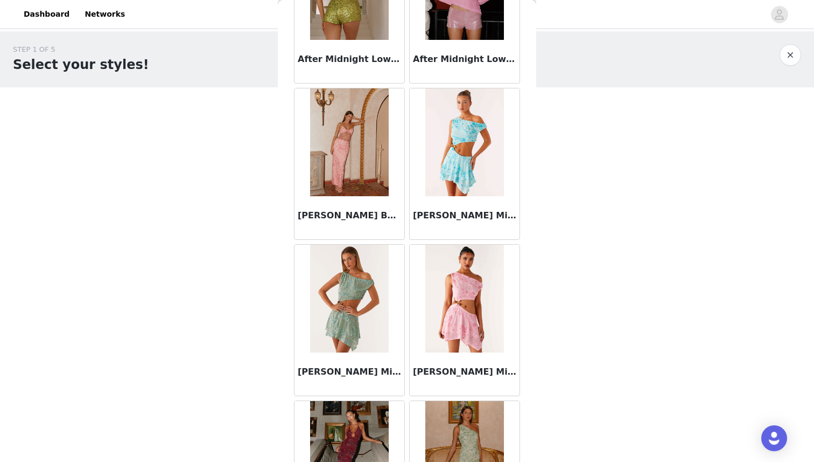
scroll to position [0, 0]
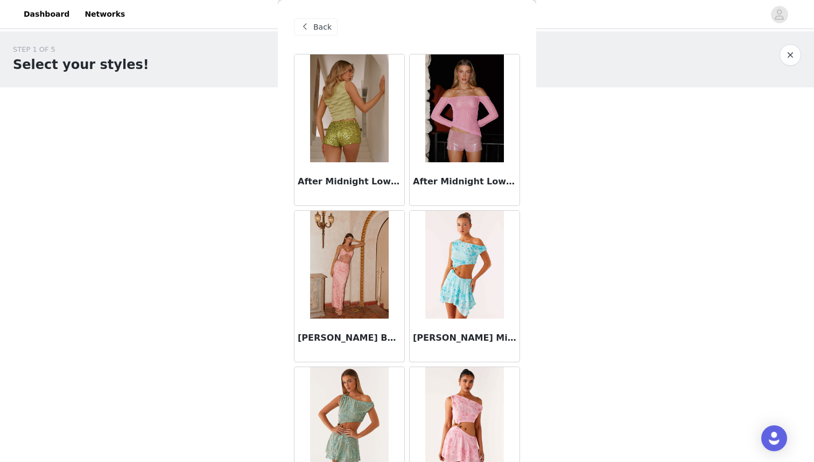
click at [330, 33] on div "Back" at bounding box center [316, 26] width 44 height 17
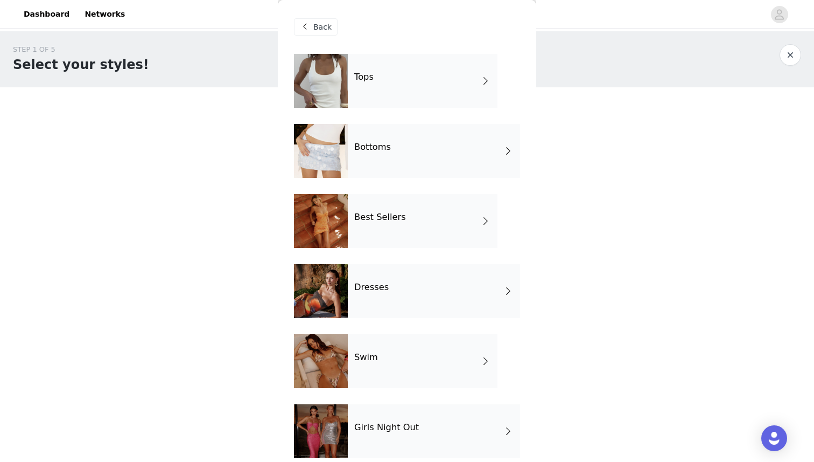
click at [374, 301] on div "Dresses" at bounding box center [434, 291] width 172 height 54
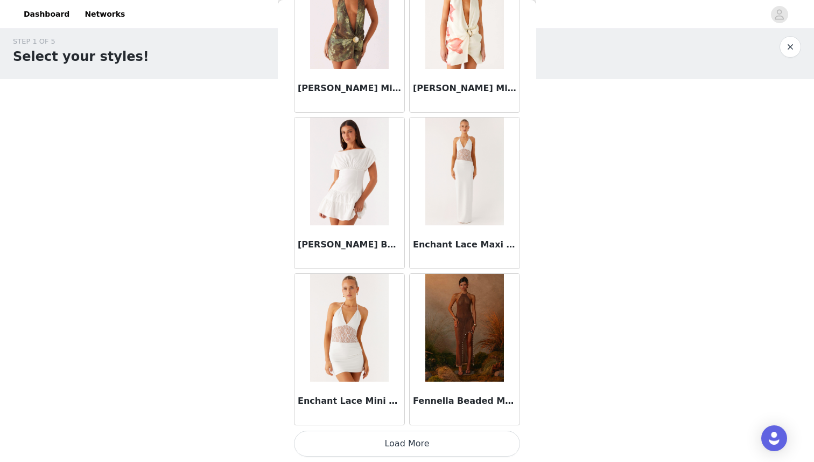
scroll to position [1153, 0]
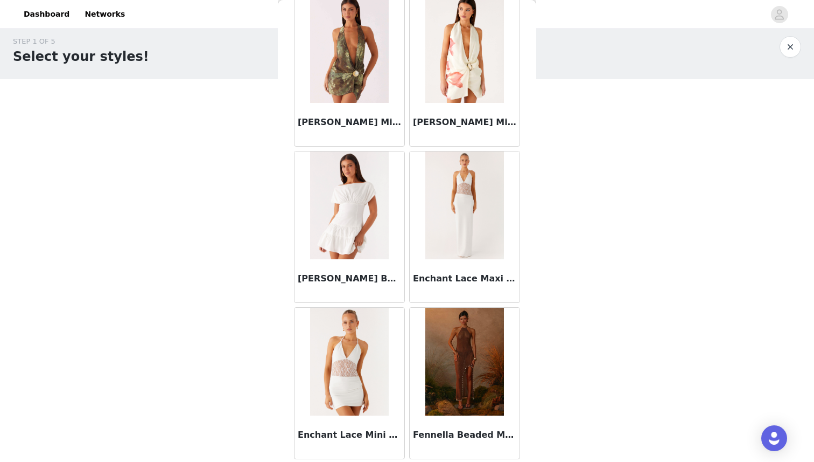
click at [354, 197] on img at bounding box center [349, 205] width 78 height 108
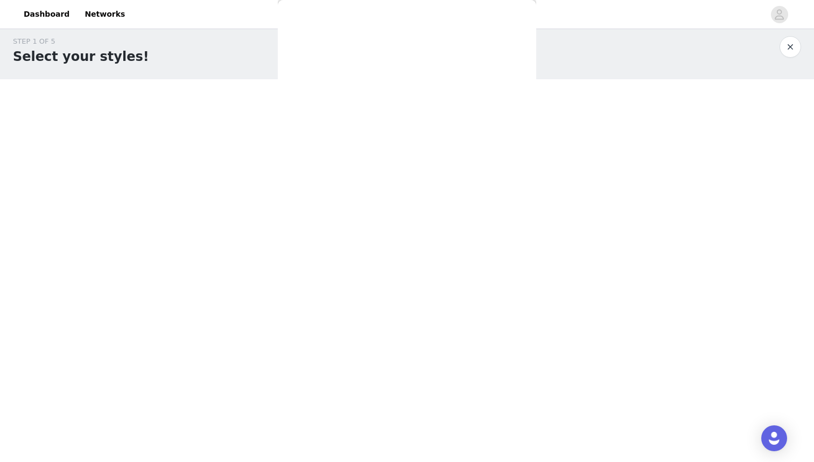
scroll to position [0, 0]
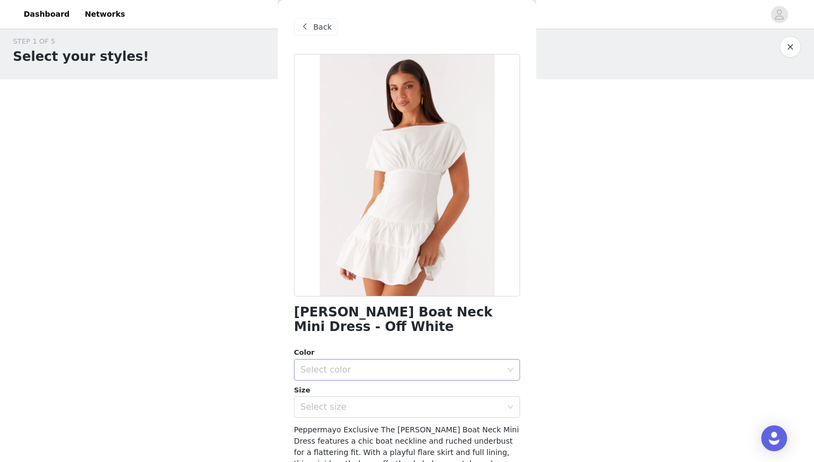
click at [337, 374] on div "Select color" at bounding box center [404, 369] width 206 height 20
click at [337, 386] on li "Off White" at bounding box center [407, 393] width 226 height 17
click at [344, 400] on div "Select size" at bounding box center [404, 406] width 206 height 20
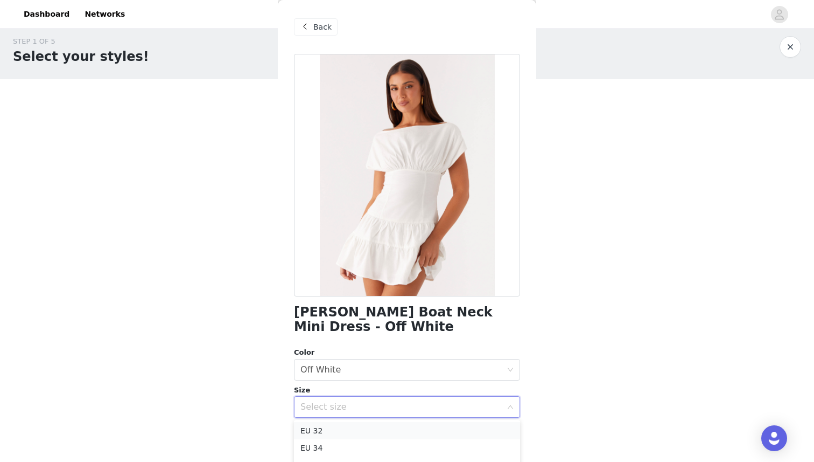
click at [340, 422] on li "EU 32" at bounding box center [407, 430] width 226 height 17
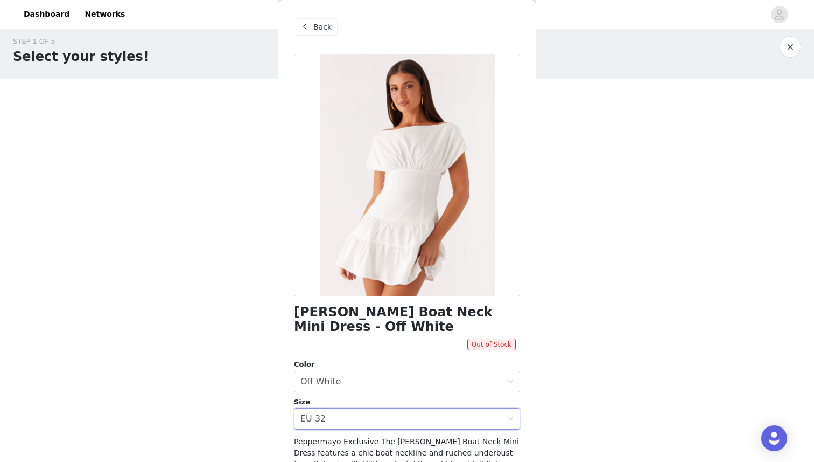
click at [314, 28] on span "Back" at bounding box center [322, 27] width 18 height 11
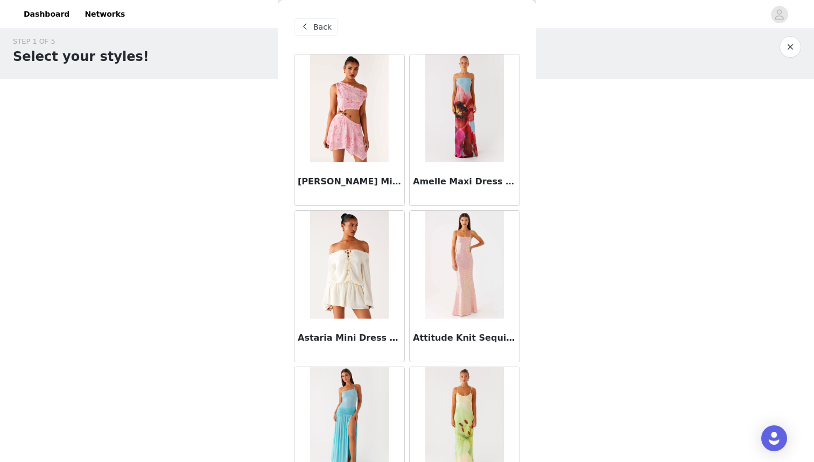
click at [371, 283] on img at bounding box center [349, 265] width 79 height 108
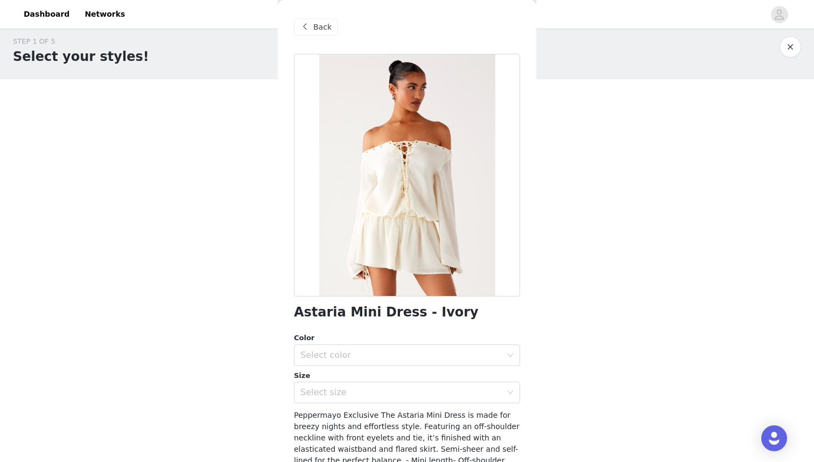
click at [317, 27] on span "Back" at bounding box center [322, 27] width 18 height 11
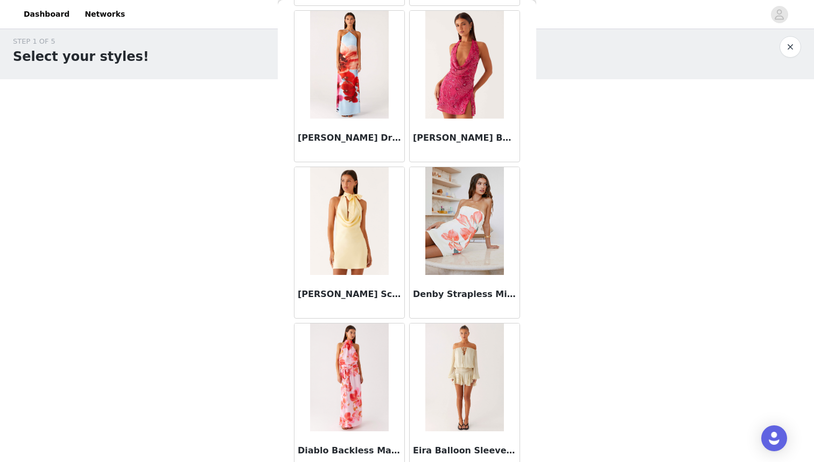
scroll to position [673, 0]
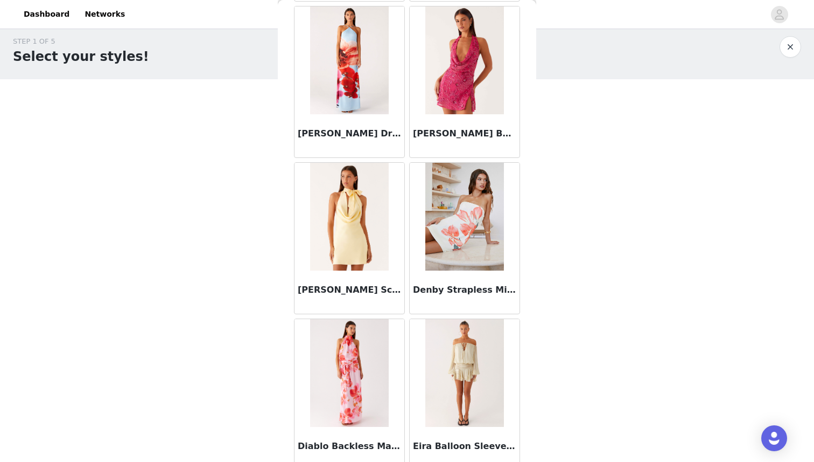
click at [451, 354] on img at bounding box center [464, 373] width 78 height 108
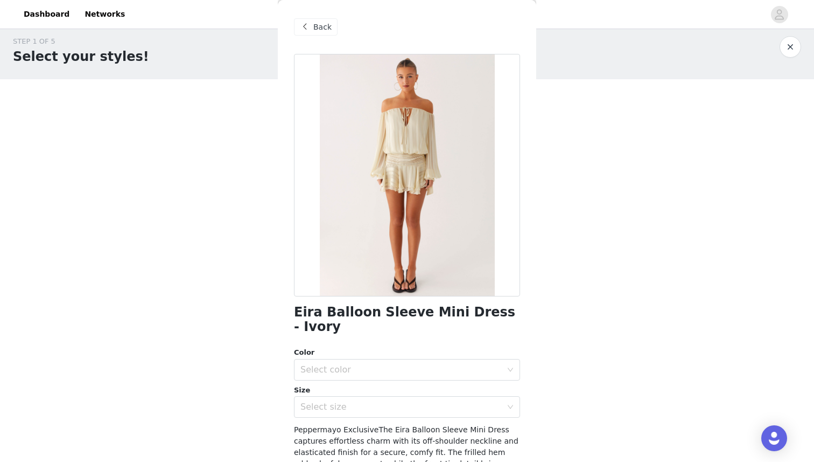
scroll to position [0, 0]
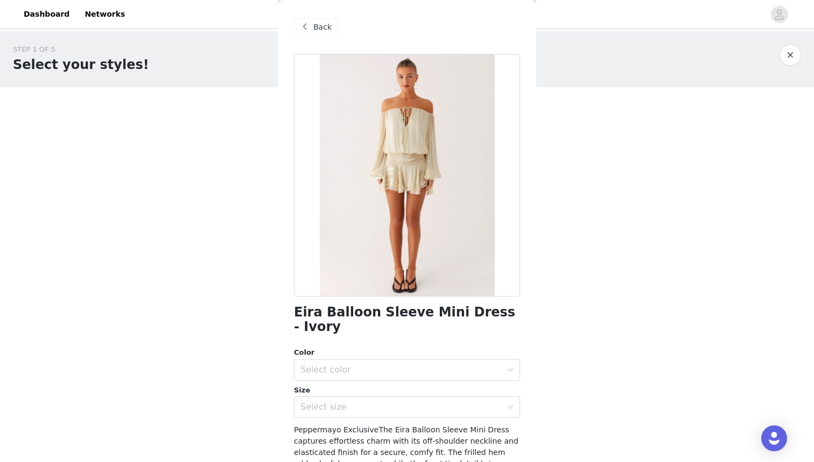
click at [325, 27] on span "Back" at bounding box center [322, 27] width 18 height 11
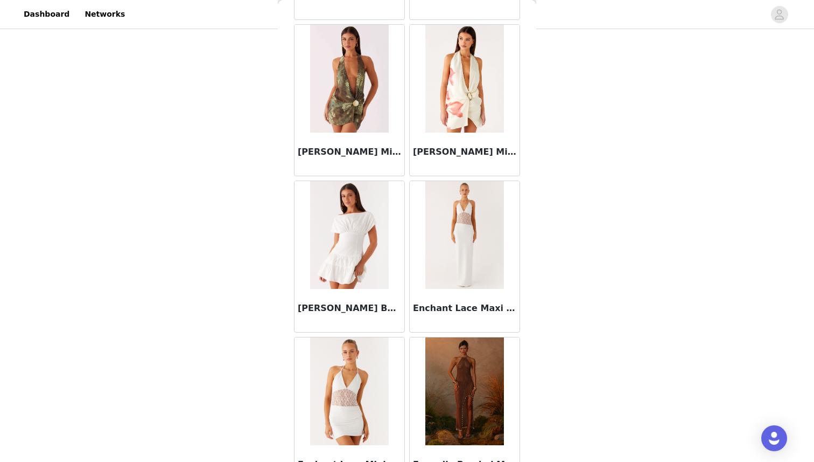
scroll to position [1187, 0]
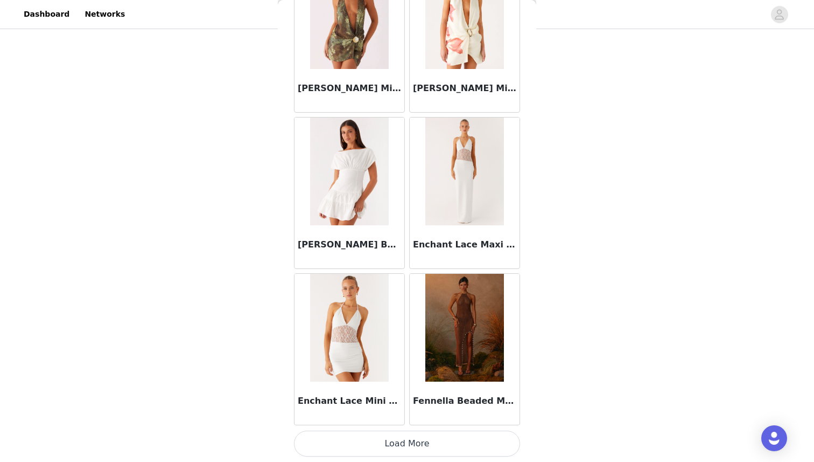
click at [411, 439] on button "Load More" at bounding box center [407, 443] width 226 height 26
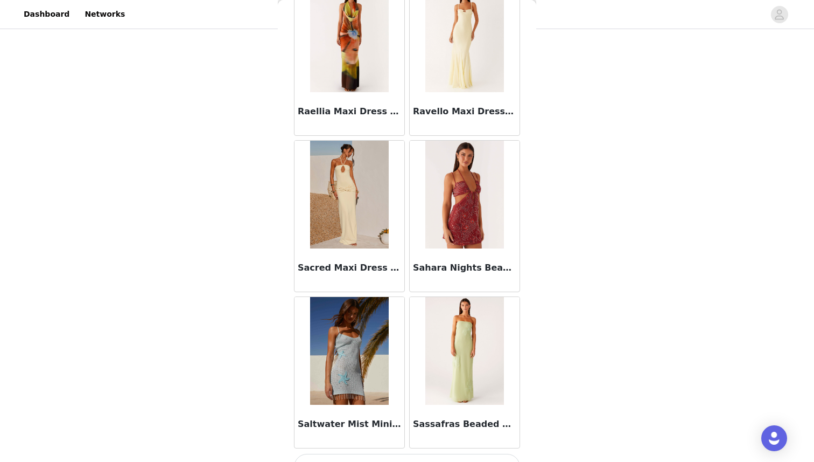
scroll to position [2748, 0]
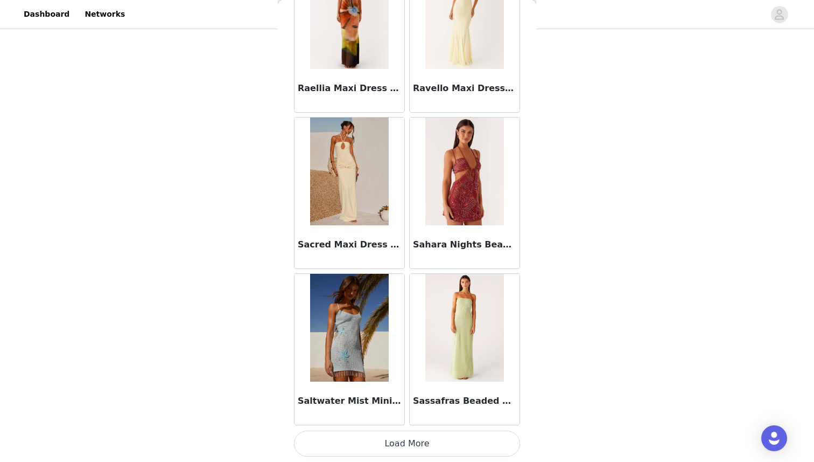
click at [408, 441] on button "Load More" at bounding box center [407, 443] width 226 height 26
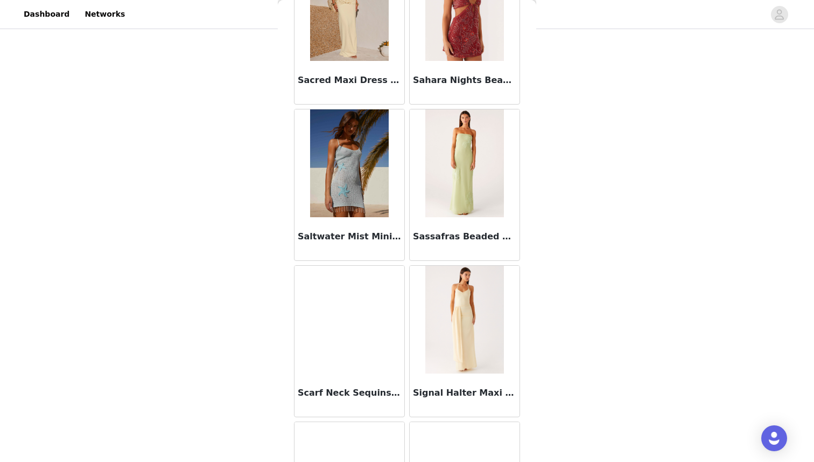
scroll to position [2944, 0]
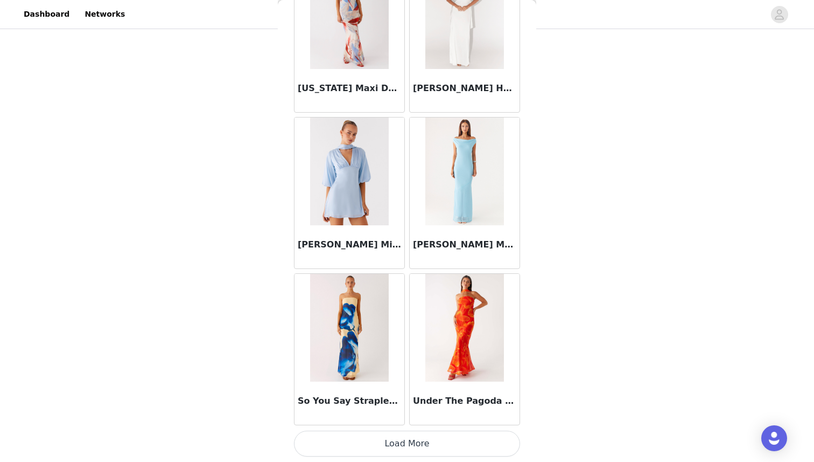
click at [409, 450] on button "Load More" at bounding box center [407, 443] width 226 height 26
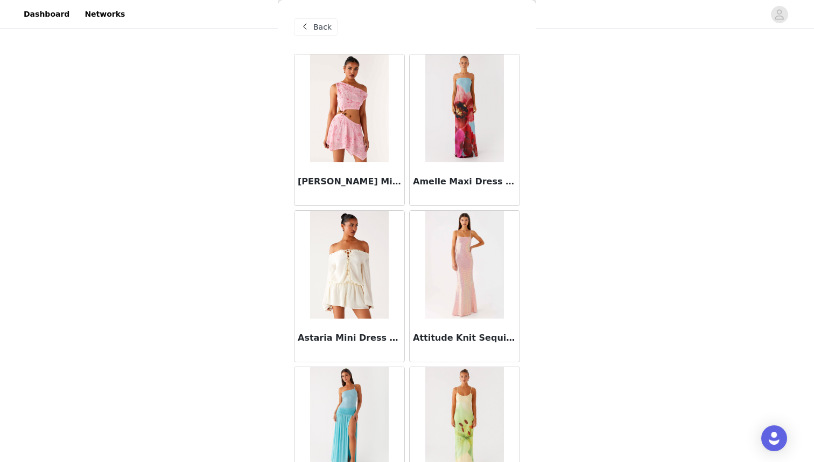
scroll to position [0, 0]
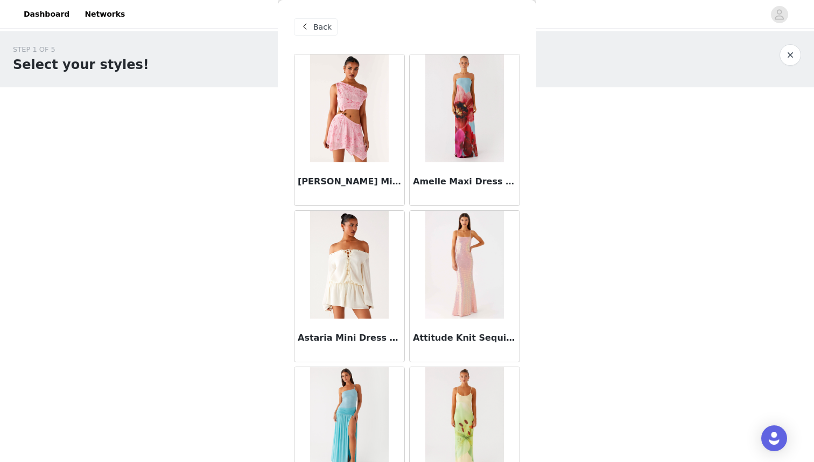
click at [324, 28] on span "Back" at bounding box center [322, 27] width 18 height 11
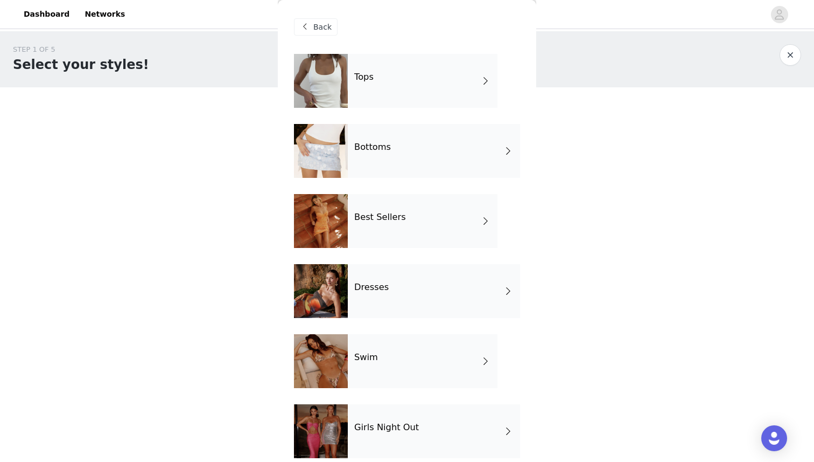
click at [364, 432] on h4 "Girls Night Out" at bounding box center [386, 427] width 65 height 10
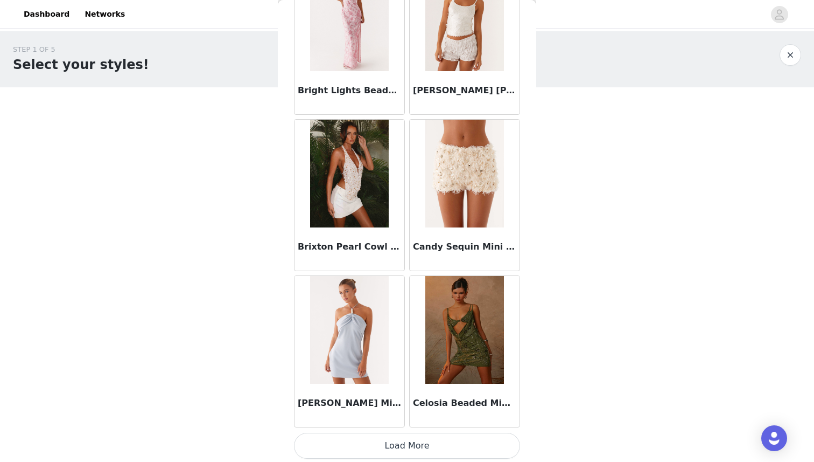
scroll to position [1187, 0]
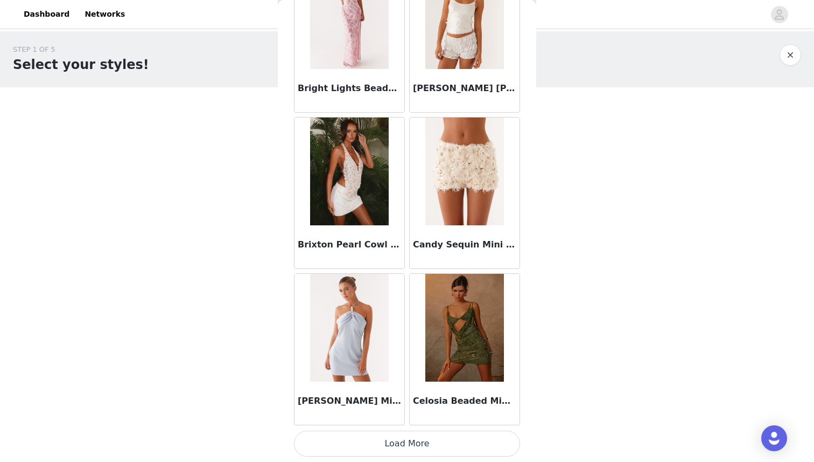
click at [407, 441] on button "Load More" at bounding box center [407, 443] width 226 height 26
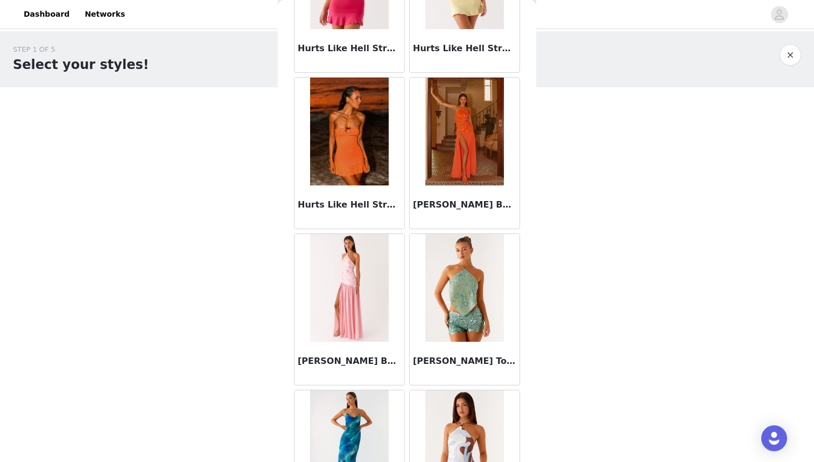
scroll to position [2748, 0]
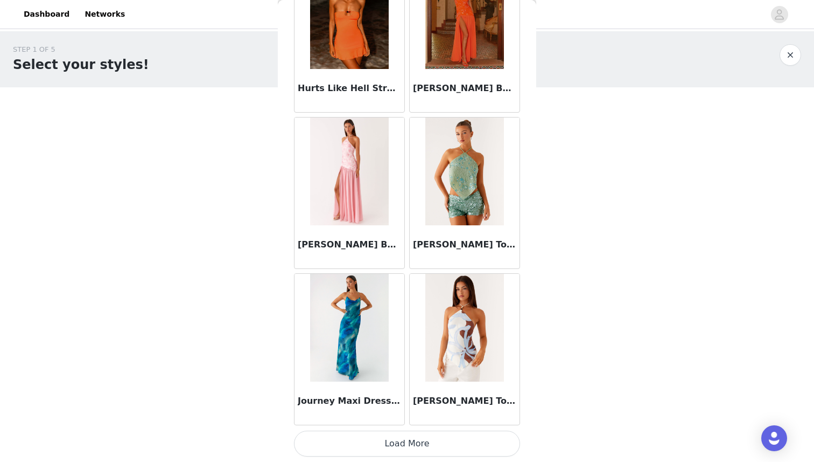
click at [407, 441] on button "Load More" at bounding box center [407, 443] width 226 height 26
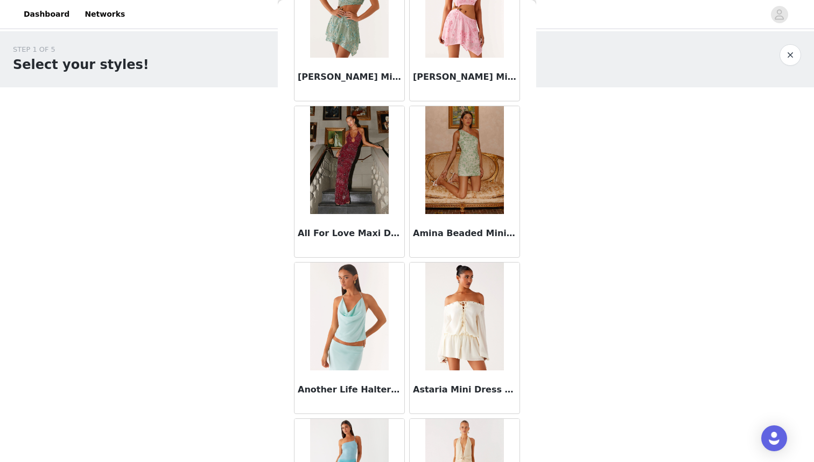
scroll to position [0, 0]
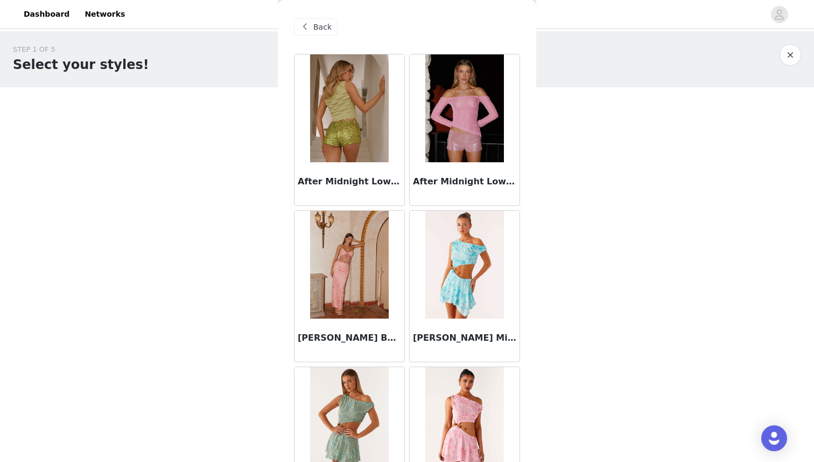
click at [306, 25] on span at bounding box center [304, 26] width 13 height 13
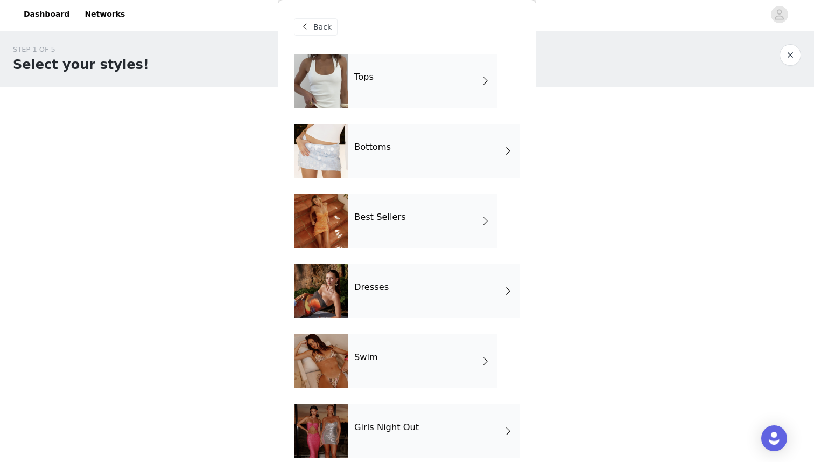
click at [362, 218] on h4 "Best Sellers" at bounding box center [380, 217] width 52 height 10
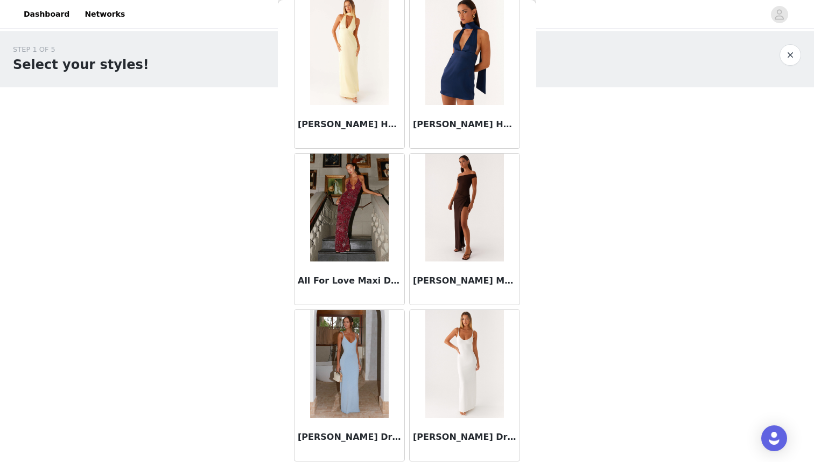
scroll to position [691, 0]
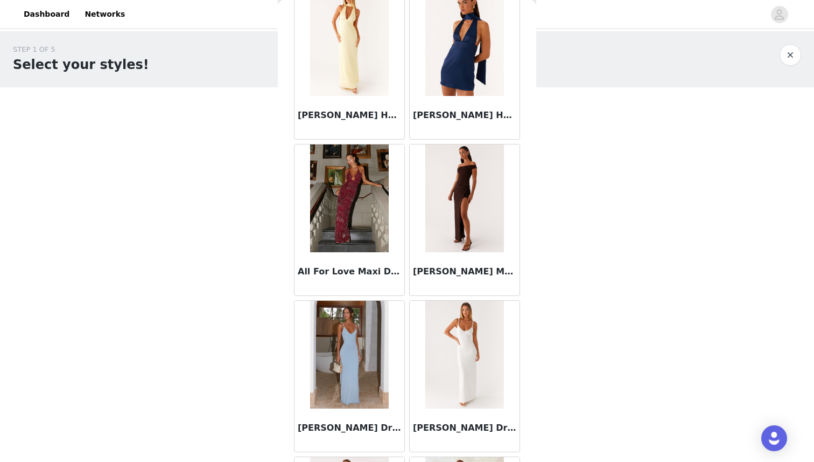
click at [452, 235] on img at bounding box center [464, 198] width 78 height 108
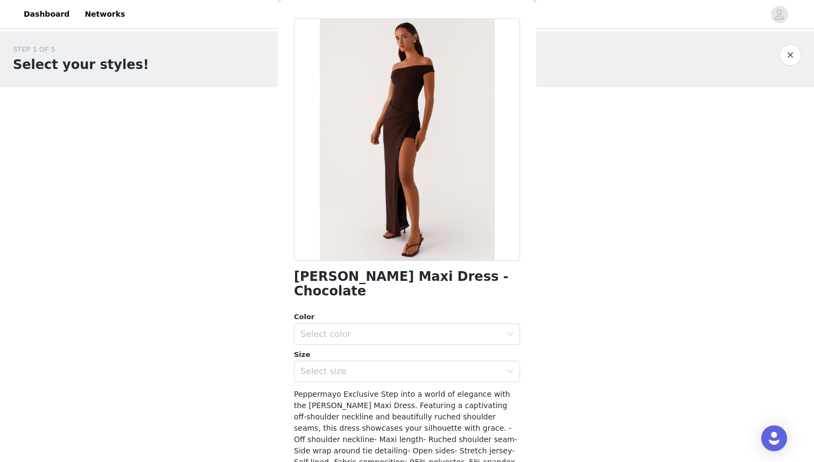
scroll to position [0, 0]
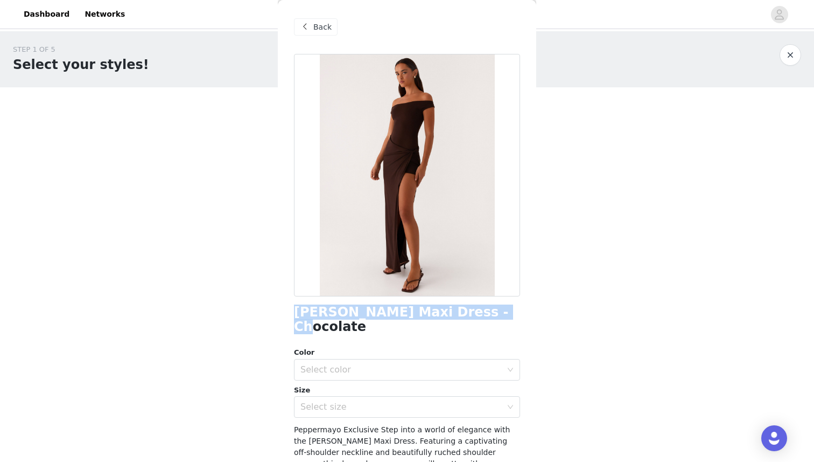
drag, startPoint x: 295, startPoint y: 313, endPoint x: 474, endPoint y: 312, distance: 179.9
click at [474, 312] on div "[PERSON_NAME] Maxi Dress - Chocolate" at bounding box center [407, 319] width 226 height 29
copy h1 "[PERSON_NAME] Maxi Dress - Chocolate"
click at [373, 360] on div "Select color" at bounding box center [404, 369] width 206 height 20
click at [371, 382] on li "Chocolate" at bounding box center [407, 378] width 226 height 17
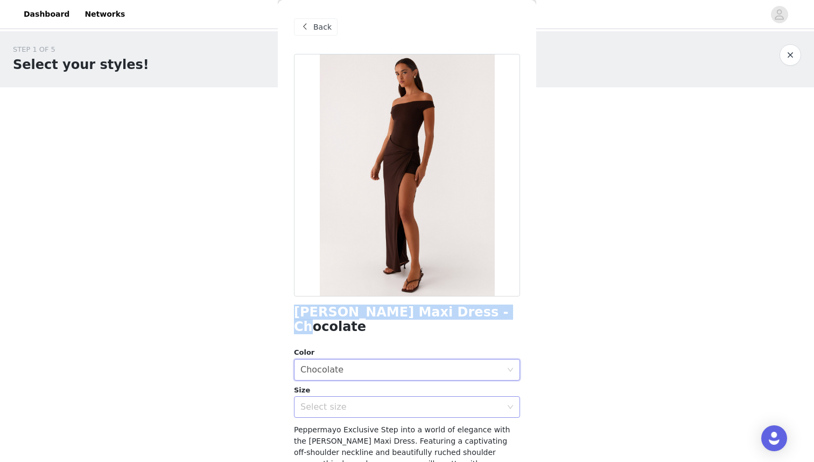
click at [347, 401] on div "Select size" at bounding box center [401, 406] width 201 height 11
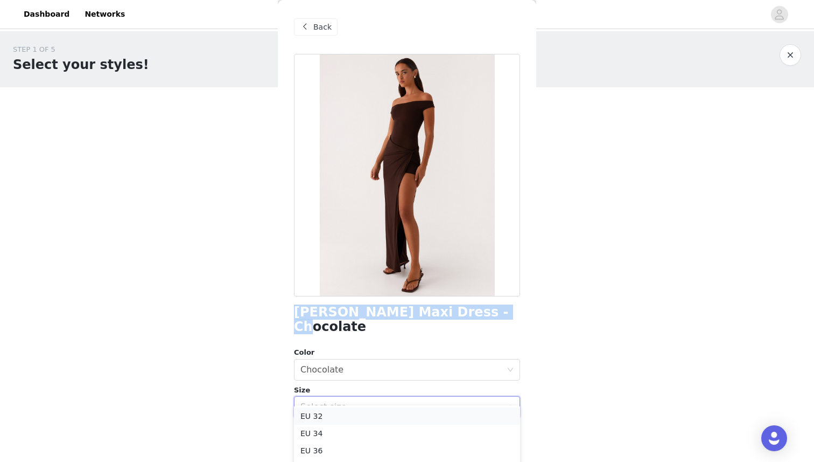
click at [347, 420] on li "EU 32" at bounding box center [407, 415] width 226 height 17
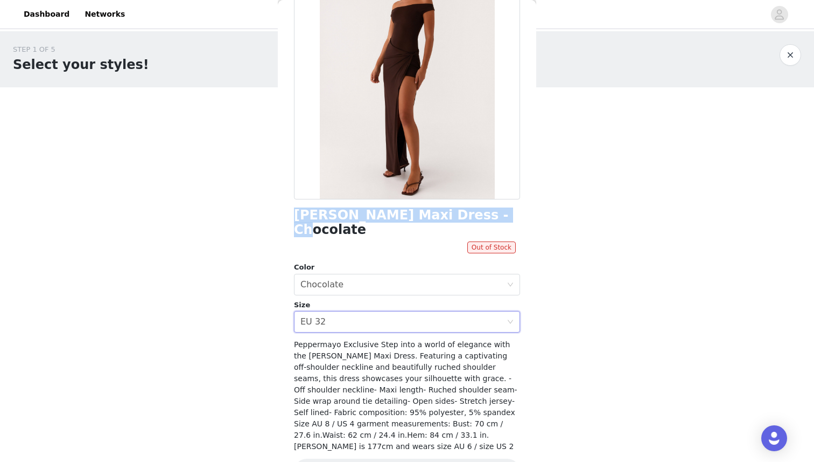
scroll to position [98, 0]
click at [343, 310] on div "Select size EU 32" at bounding box center [404, 320] width 206 height 20
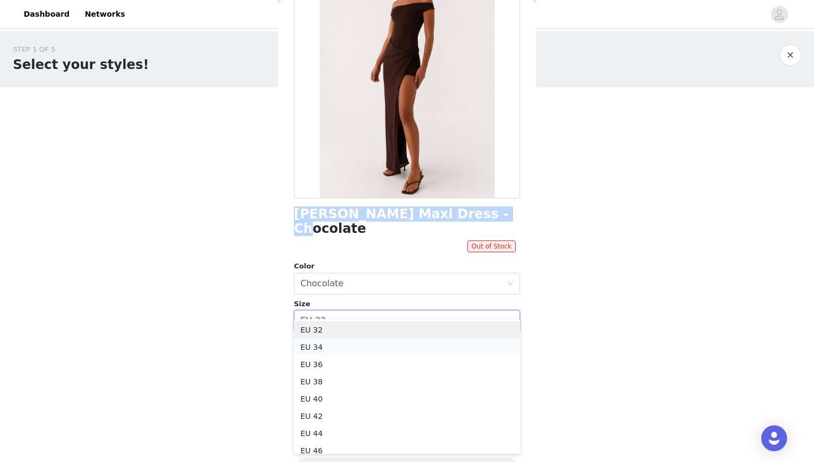
click at [338, 343] on li "EU 34" at bounding box center [407, 346] width 226 height 17
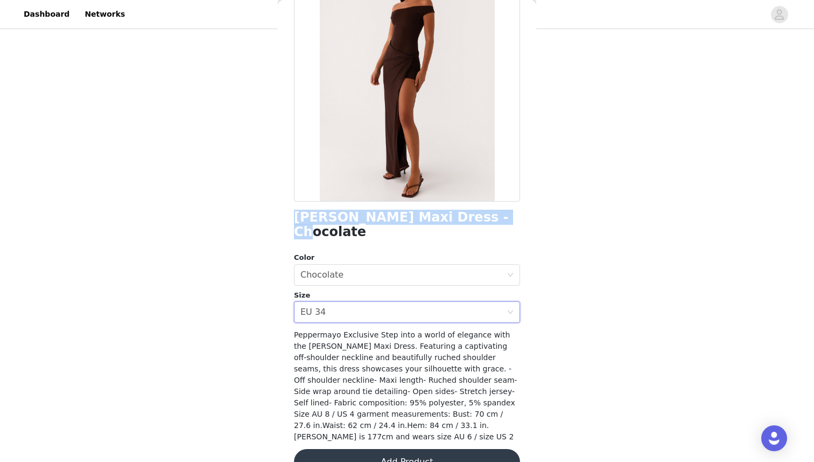
scroll to position [65, 0]
click at [376, 449] on button "Add Product" at bounding box center [407, 462] width 226 height 26
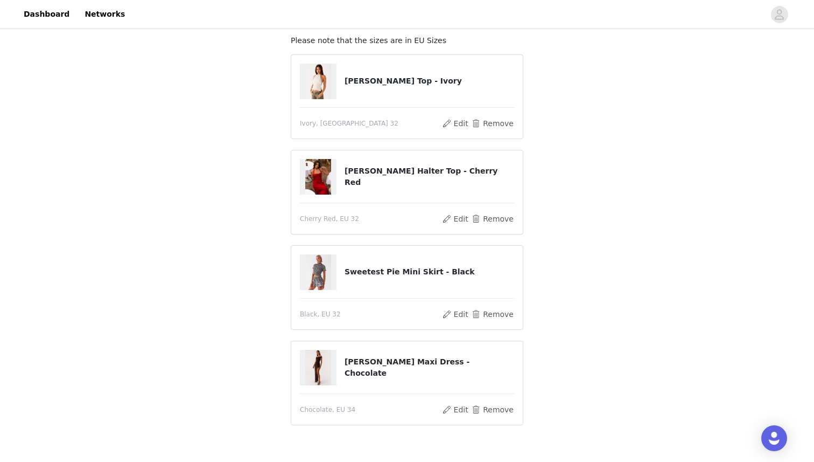
click at [317, 175] on img at bounding box center [318, 177] width 26 height 36
drag, startPoint x: 346, startPoint y: 178, endPoint x: 506, endPoint y: 175, distance: 160.0
click at [506, 175] on h4 "[PERSON_NAME] Halter Top - Cherry Red" at bounding box center [430, 176] width 170 height 23
copy h4 "[PERSON_NAME] Halter Top - Cherry Red"
click at [631, 245] on div "STEP 1 OF 5 Select your styles! Please note that the sizes are in EU Sizes [PER…" at bounding box center [407, 207] width 814 height 483
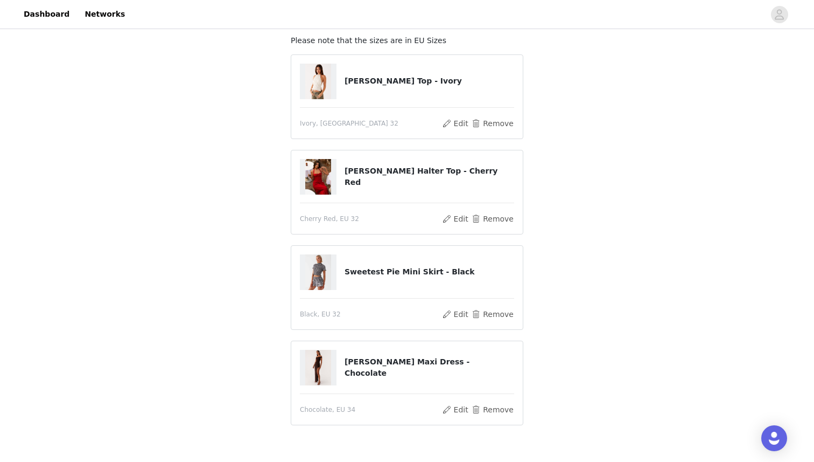
scroll to position [129, 0]
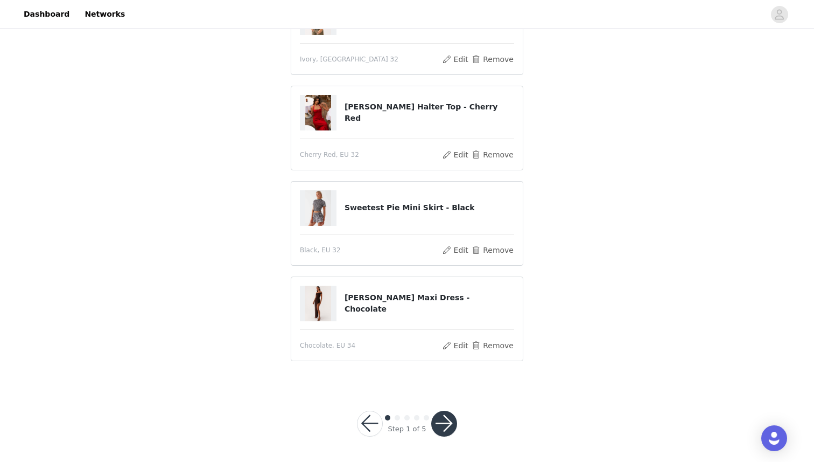
click at [450, 424] on button "button" at bounding box center [444, 423] width 26 height 26
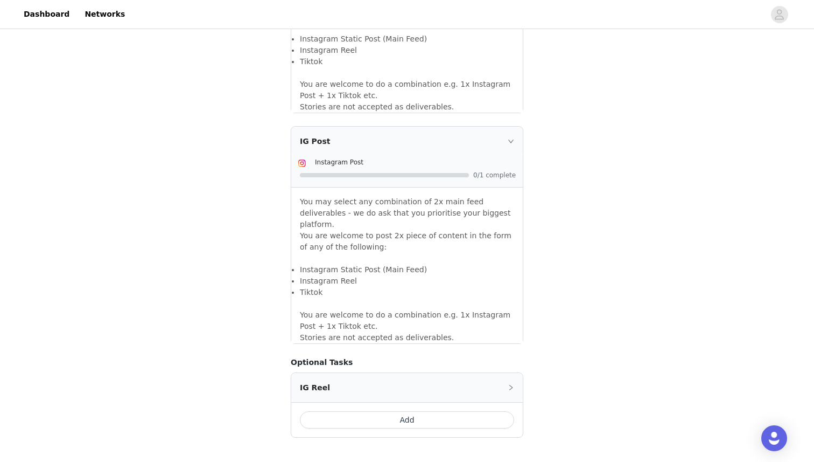
scroll to position [895, 0]
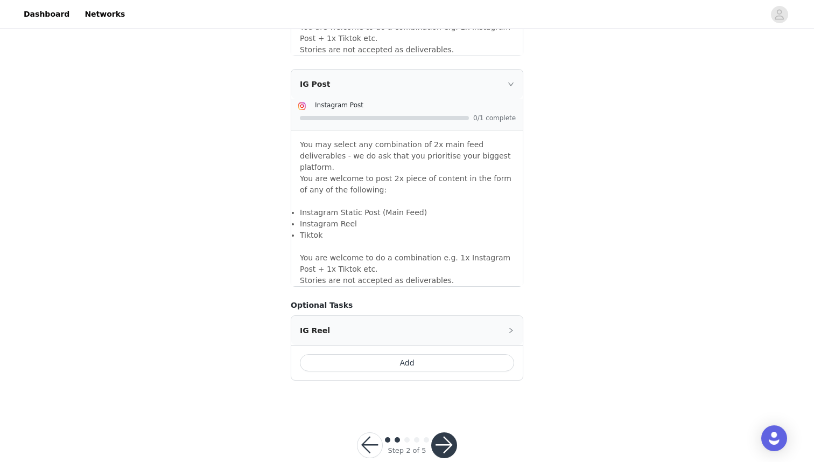
click at [441, 432] on button "button" at bounding box center [444, 445] width 26 height 26
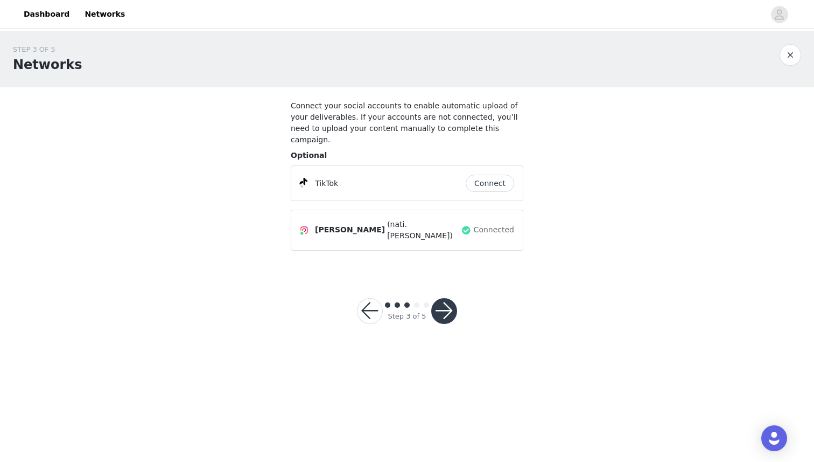
click at [450, 298] on button "button" at bounding box center [444, 311] width 26 height 26
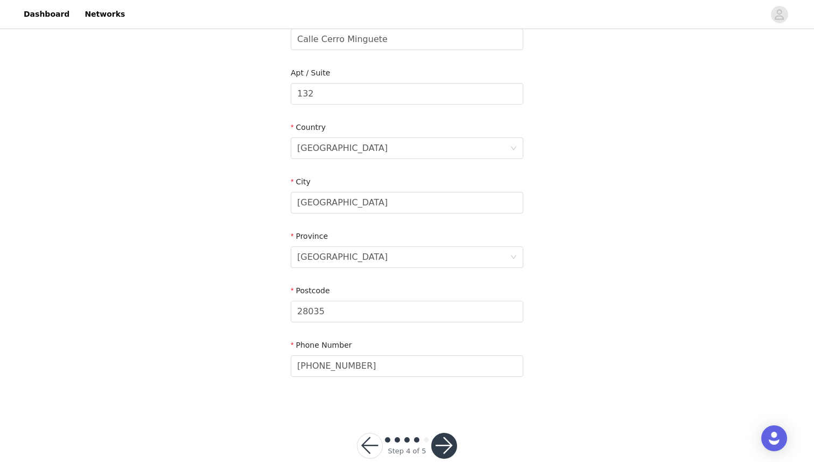
scroll to position [295, 0]
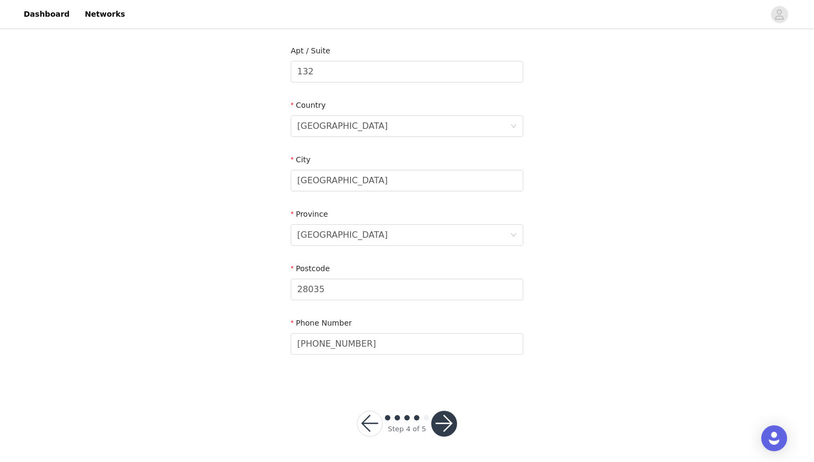
drag, startPoint x: 442, startPoint y: 423, endPoint x: 584, endPoint y: 157, distance: 301.5
click at [584, 158] on div "STEP 4 OF 5 Shipping Information Please ensure you are putting your Suburb in t…" at bounding box center [407, 99] width 814 height 726
click at [439, 426] on button "button" at bounding box center [444, 423] width 26 height 26
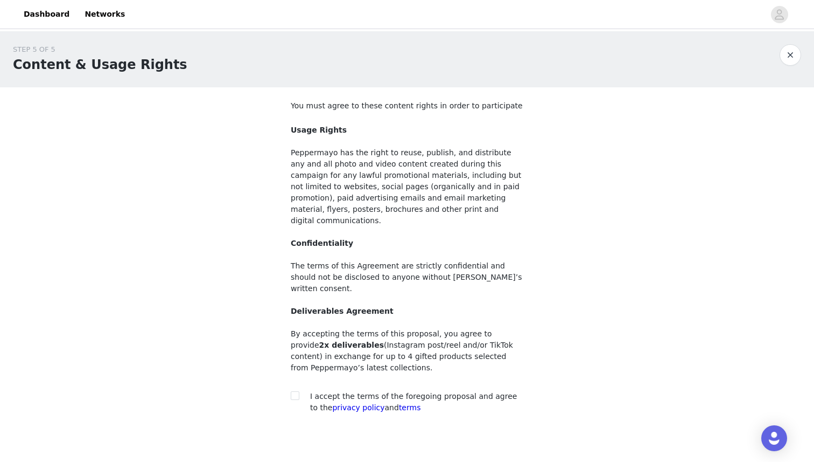
scroll to position [36, 0]
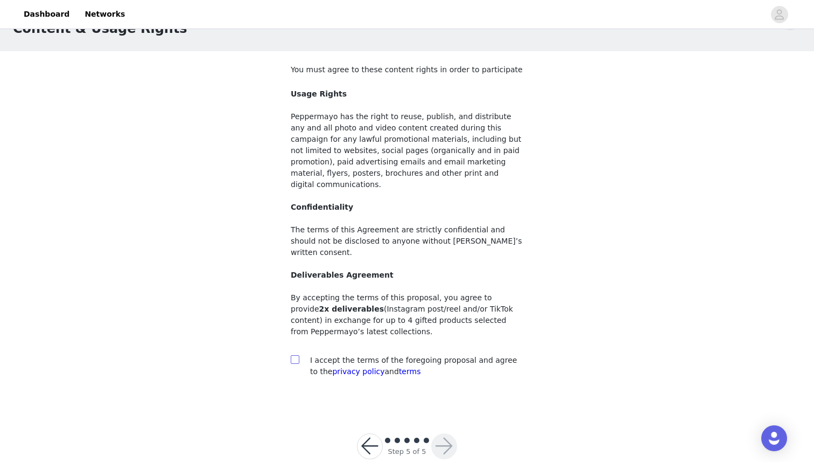
click at [296, 355] on input "checkbox" at bounding box center [295, 359] width 8 height 8
checkbox input "true"
click at [446, 433] on button "button" at bounding box center [444, 446] width 26 height 26
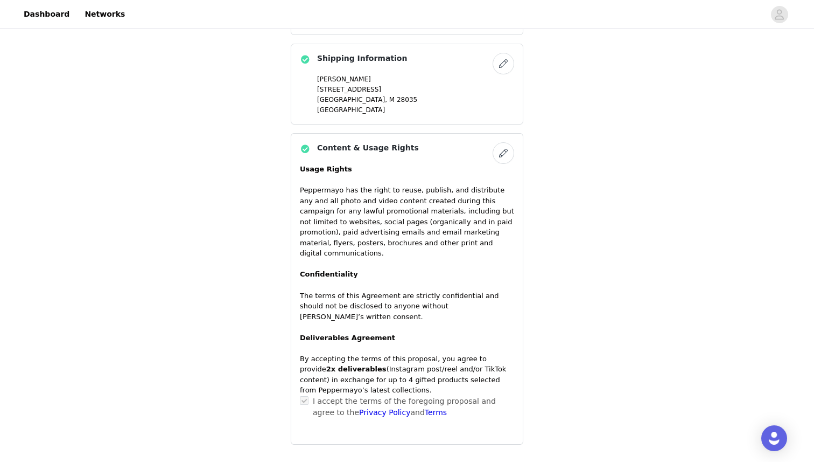
scroll to position [780, 0]
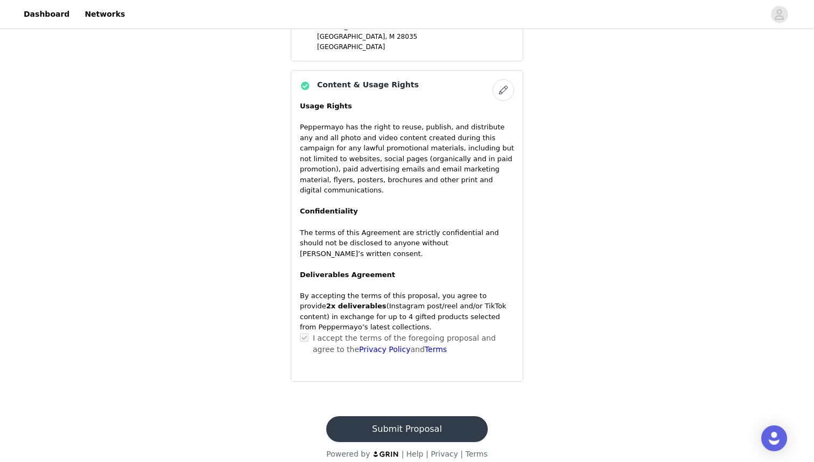
click at [392, 419] on button "Submit Proposal" at bounding box center [406, 429] width 161 height 26
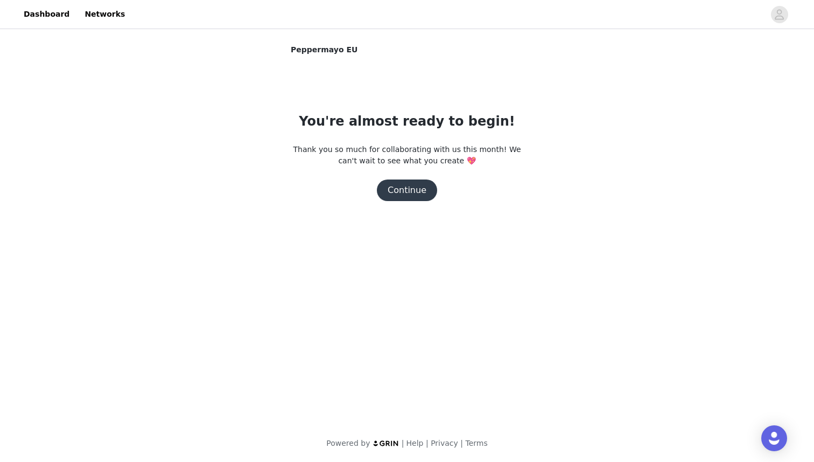
click at [401, 197] on button "Continue" at bounding box center [407, 190] width 60 height 22
